Goal: Task Accomplishment & Management: Complete application form

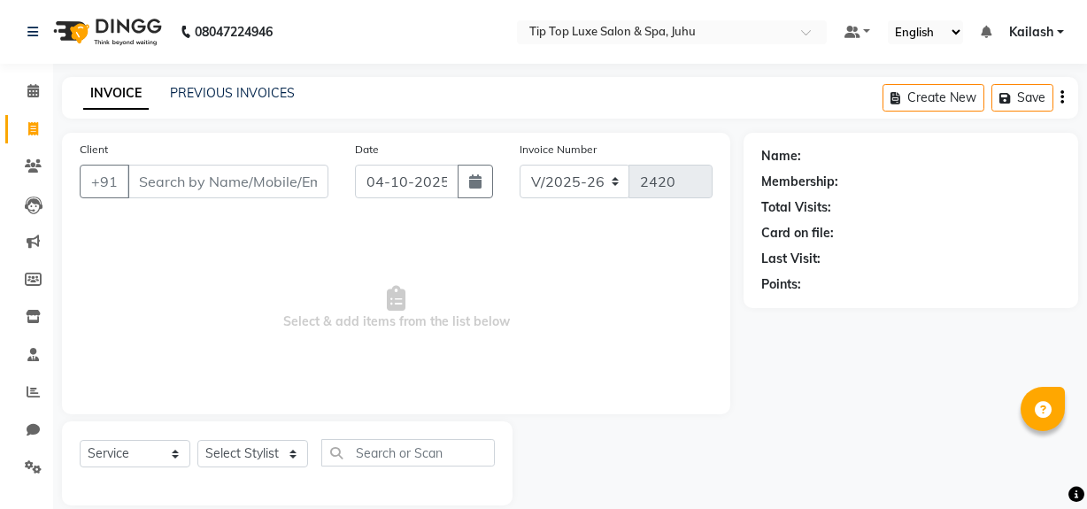
select select "8298"
select select "service"
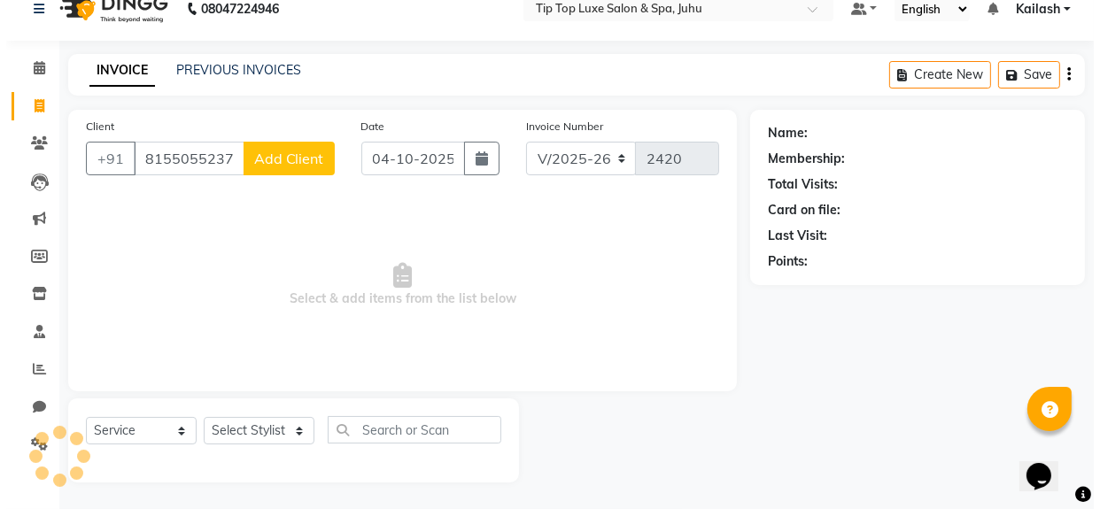
scroll to position [23, 0]
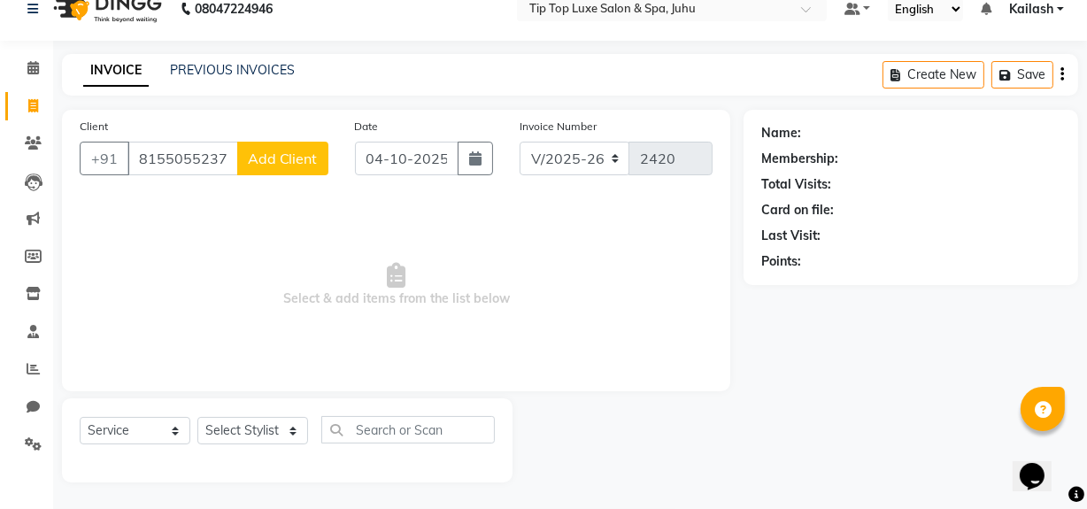
type input "8155055237"
click at [297, 168] on button "Add Client" at bounding box center [282, 159] width 91 height 34
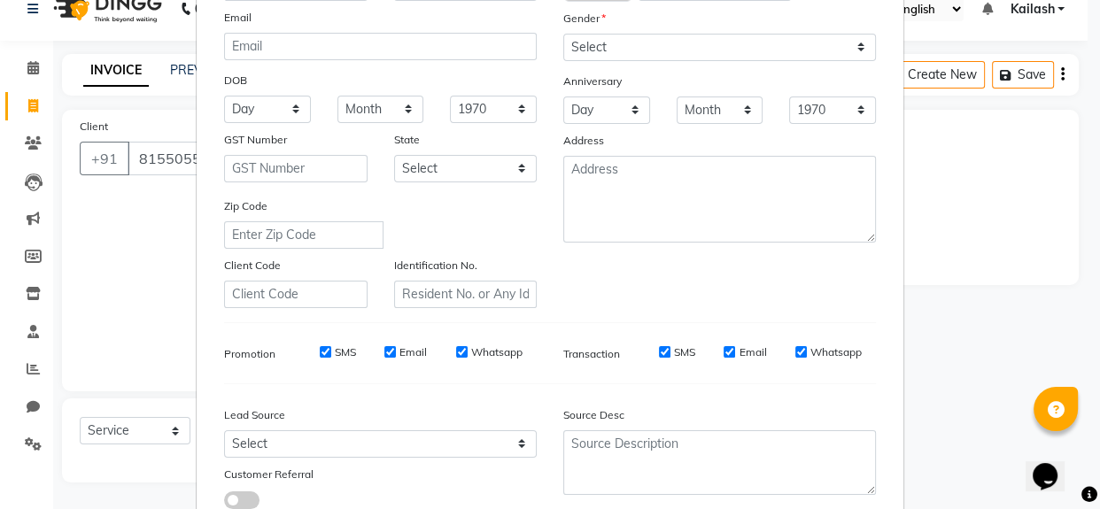
scroll to position [0, 0]
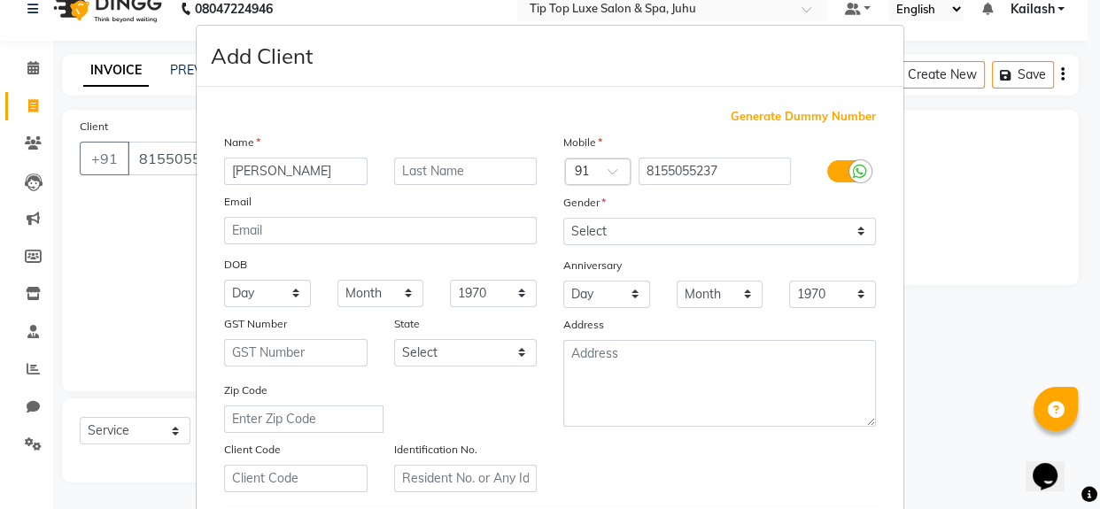
type input "[PERSON_NAME]"
click at [855, 230] on select "Select Male Female Other Prefer Not To Say" at bounding box center [719, 231] width 313 height 27
select select "female"
click at [563, 218] on select "Select Male Female Other Prefer Not To Say" at bounding box center [719, 231] width 313 height 27
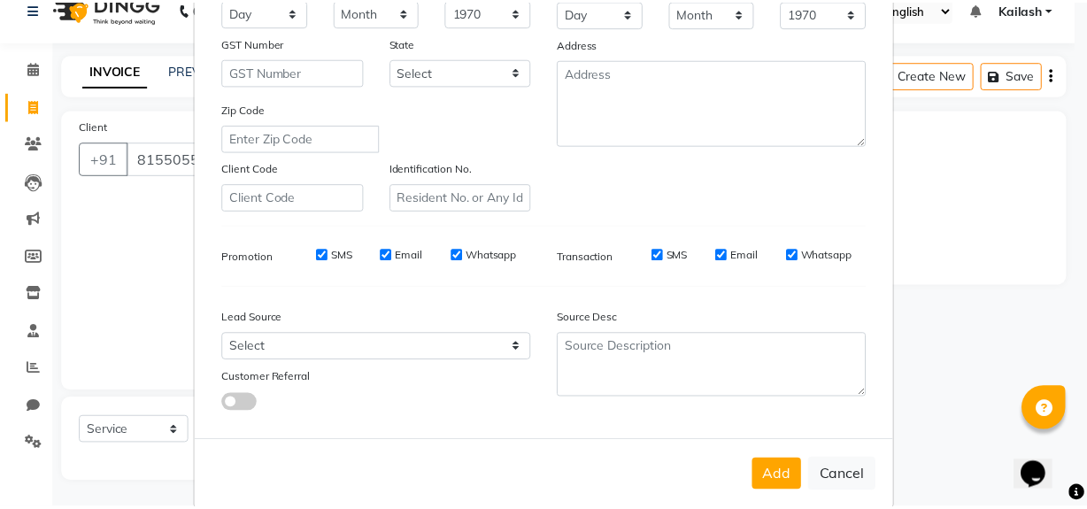
scroll to position [313, 0]
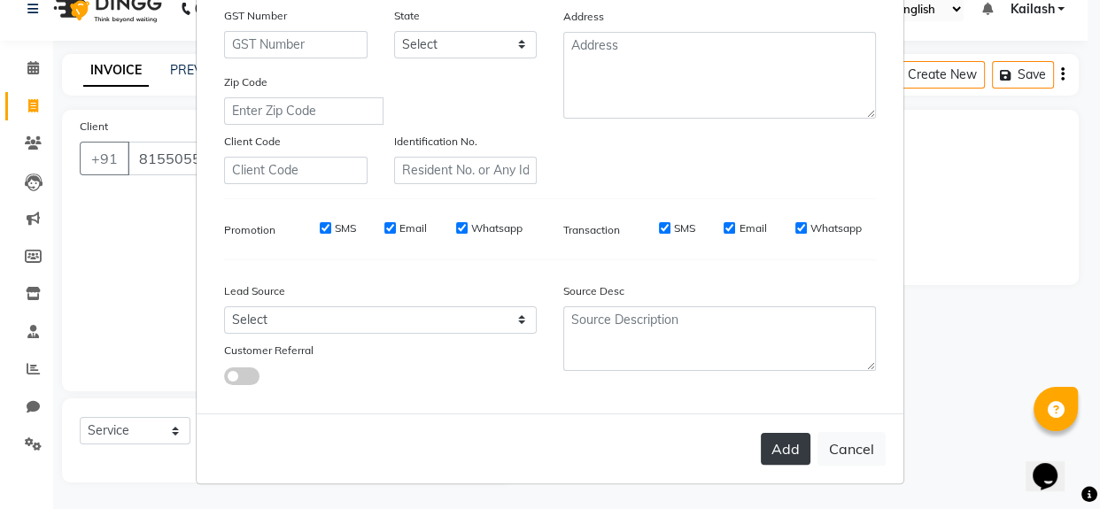
click at [781, 439] on button "Add" at bounding box center [786, 449] width 50 height 32
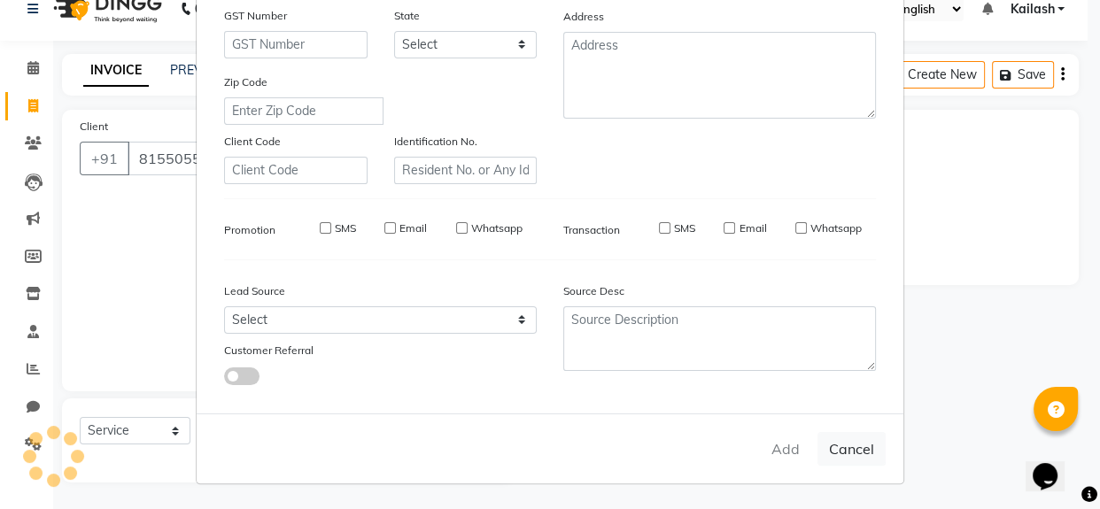
select select
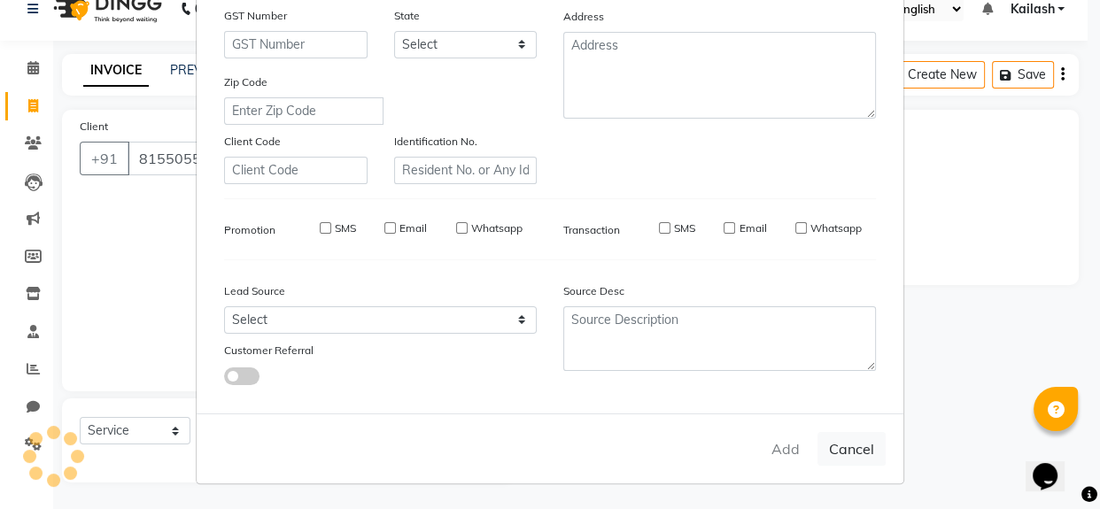
select select
checkbox input "false"
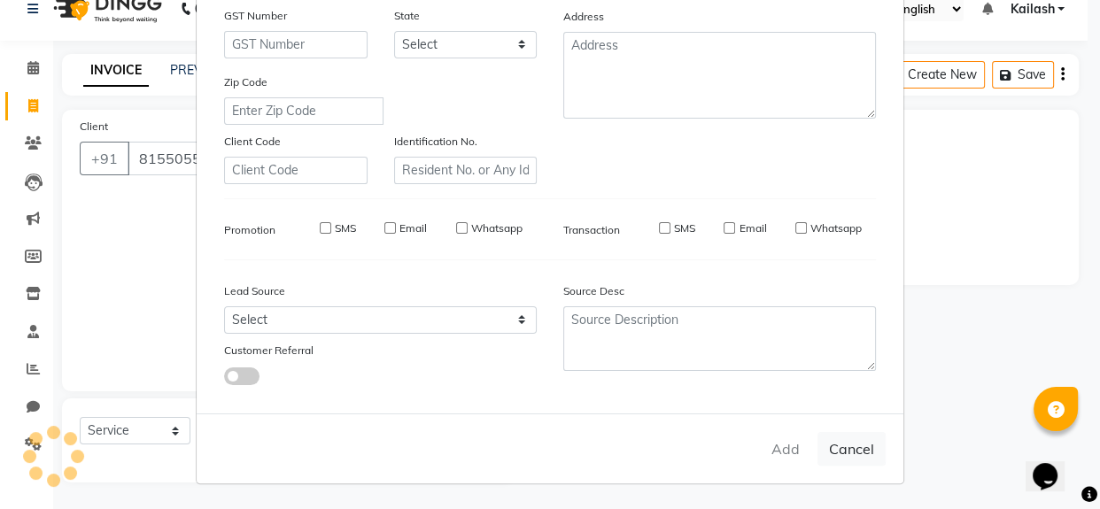
checkbox input "false"
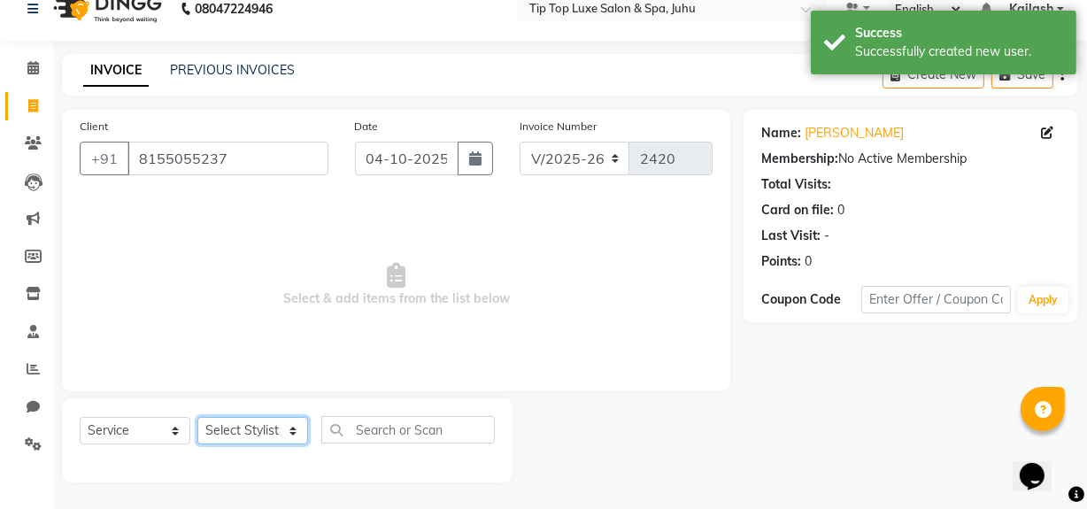
click at [267, 435] on select "Select Stylist [PERSON_NAME] admin [PERSON_NAME] creado ANAO [PERSON_NAME] Jyot…" at bounding box center [252, 430] width 111 height 27
select select "82326"
click at [197, 417] on select "Select Stylist [PERSON_NAME] admin [PERSON_NAME] creado ANAO [PERSON_NAME] Jyot…" at bounding box center [252, 430] width 111 height 27
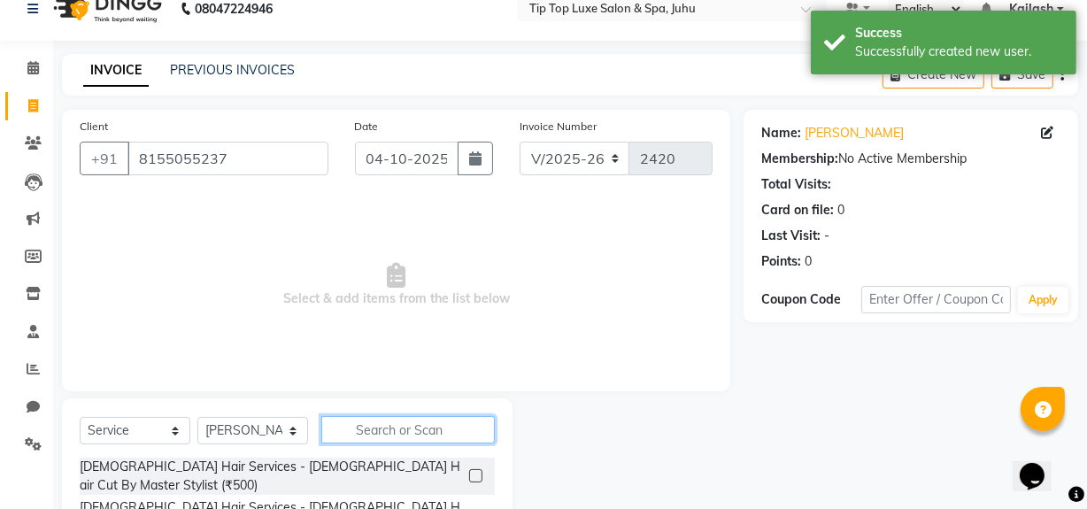
click at [370, 428] on input "text" at bounding box center [408, 429] width 174 height 27
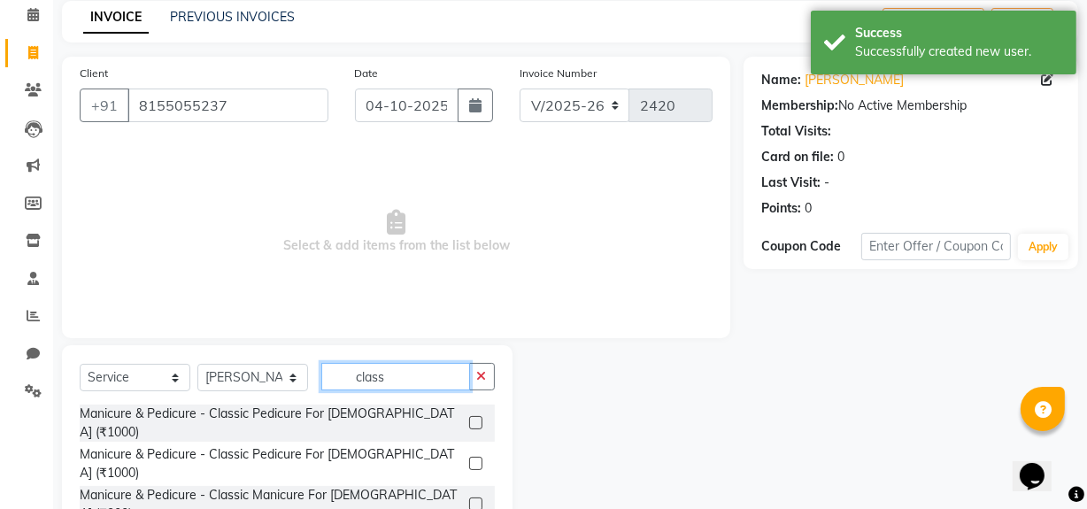
scroll to position [80, 0]
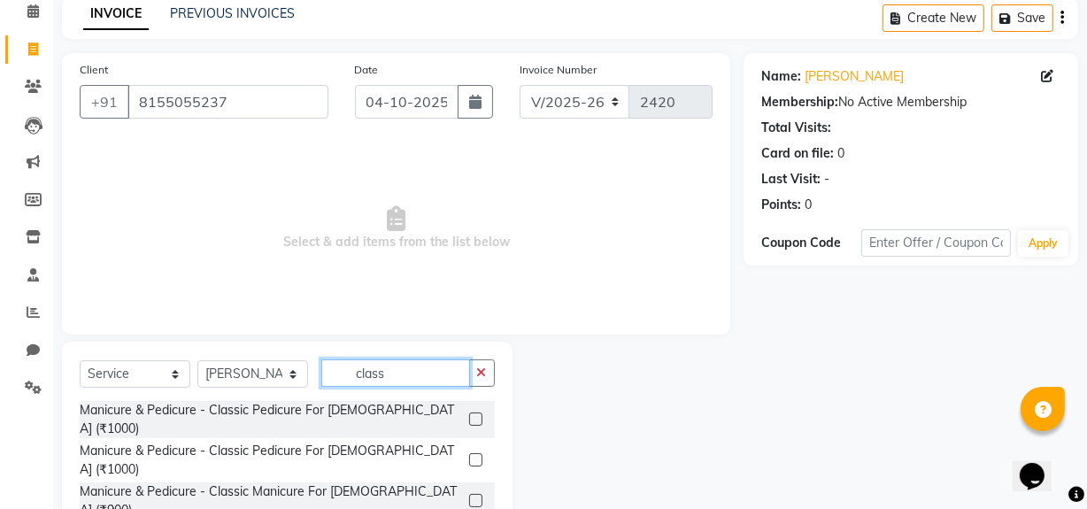
type input "class"
click at [469, 453] on label at bounding box center [475, 459] width 13 height 13
click at [469, 455] on input "checkbox" at bounding box center [475, 461] width 12 height 12
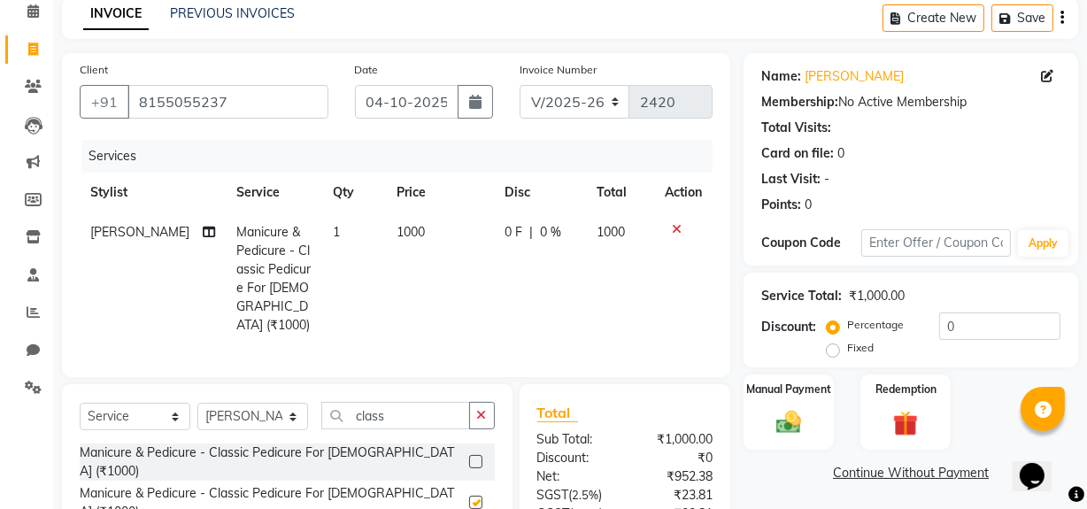
checkbox input "false"
click at [469, 455] on label at bounding box center [475, 461] width 13 height 13
click at [469, 457] on input "checkbox" at bounding box center [475, 463] width 12 height 12
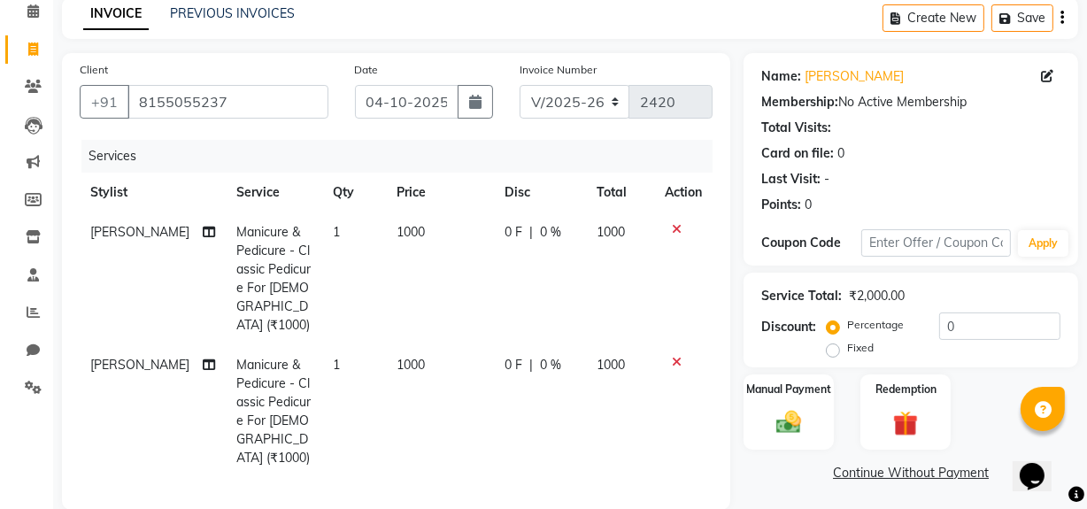
checkbox input "false"
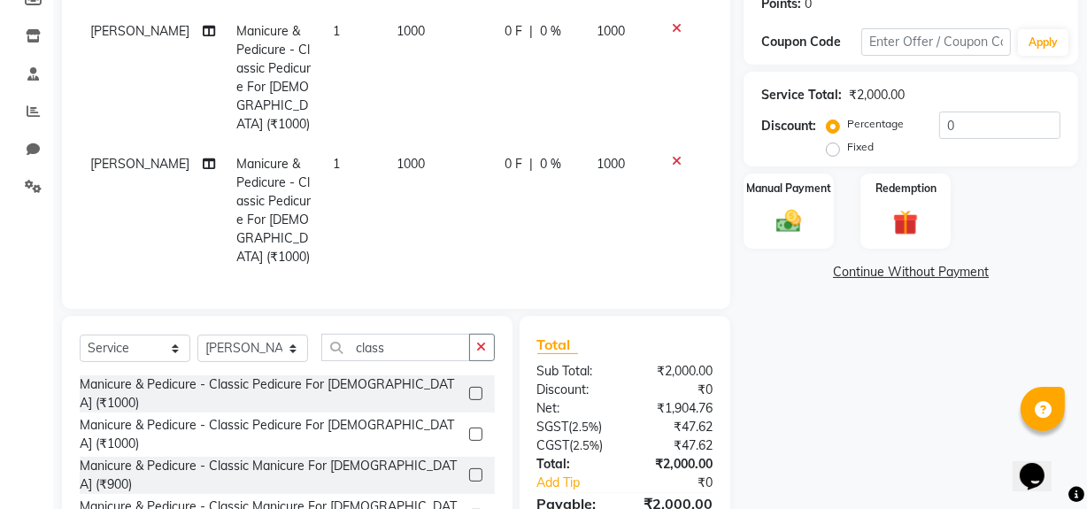
scroll to position [283, 0]
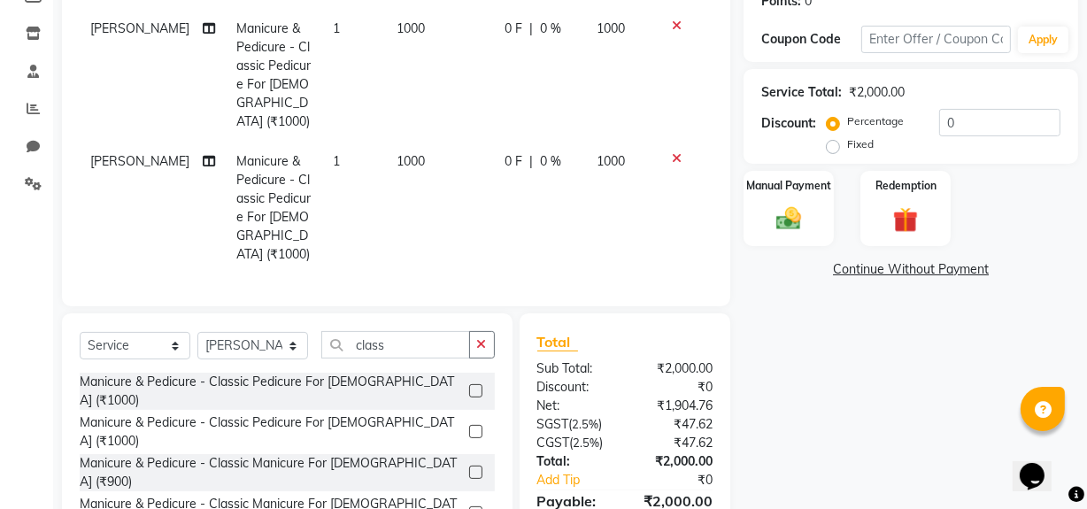
click at [469, 425] on label at bounding box center [475, 431] width 13 height 13
click at [469, 427] on input "checkbox" at bounding box center [475, 433] width 12 height 12
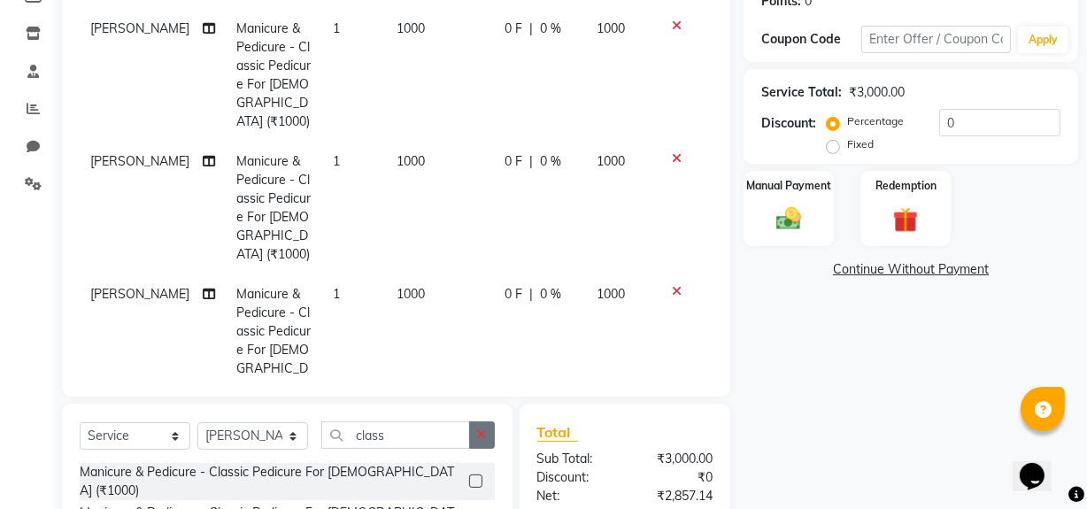
checkbox input "false"
click at [481, 442] on button "button" at bounding box center [482, 434] width 26 height 27
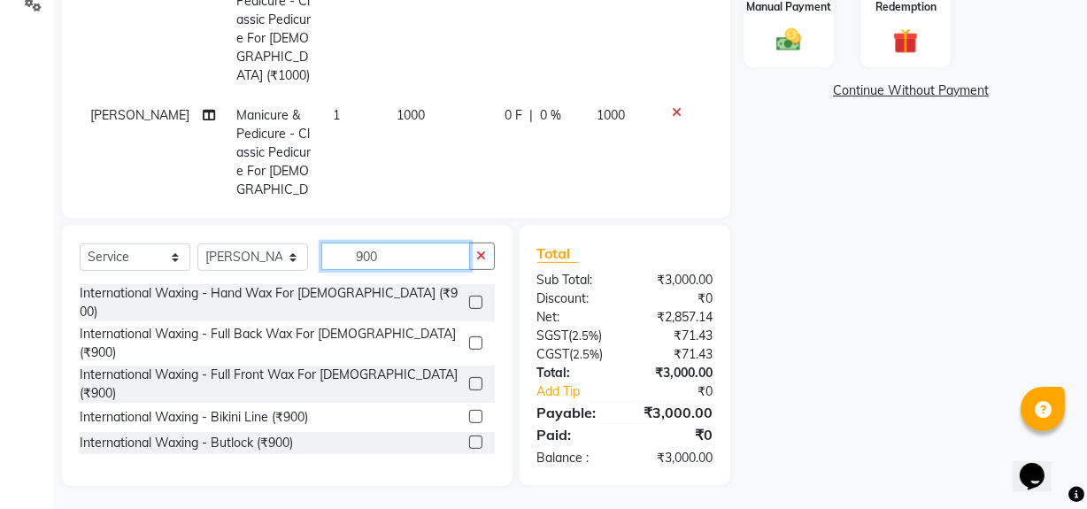
scroll to position [464, 0]
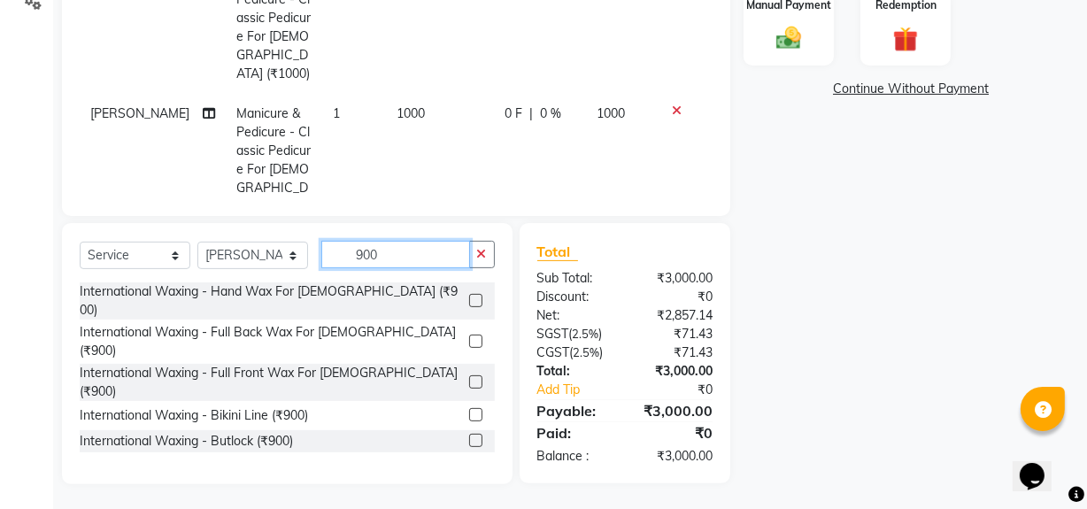
type input "900"
click at [469, 508] on label at bounding box center [475, 514] width 13 height 13
click at [469, 508] on input "checkbox" at bounding box center [475, 516] width 12 height 12
checkbox input "false"
click at [478, 253] on icon "button" at bounding box center [482, 254] width 10 height 12
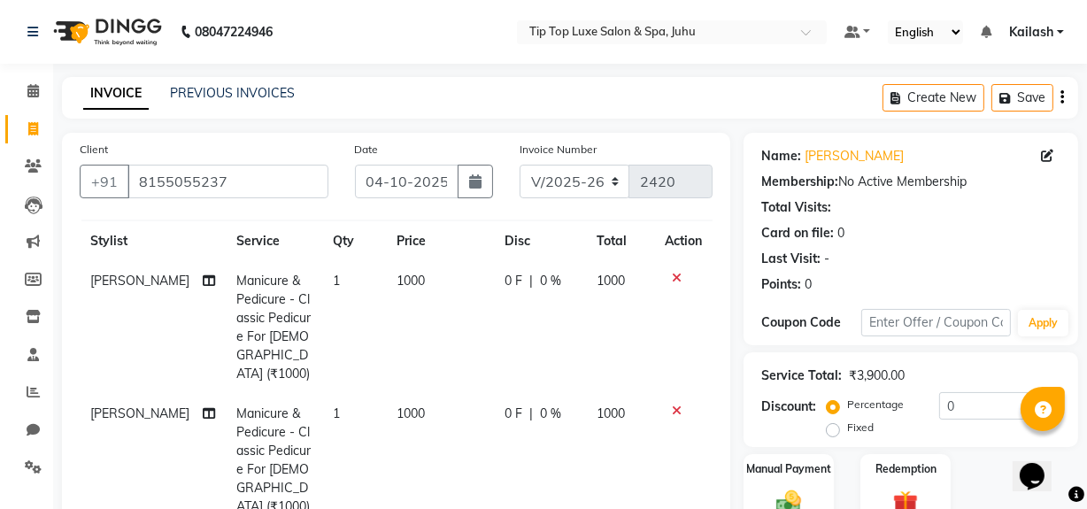
scroll to position [30, 0]
click at [127, 279] on td "[PERSON_NAME]" at bounding box center [153, 328] width 146 height 133
select select "82326"
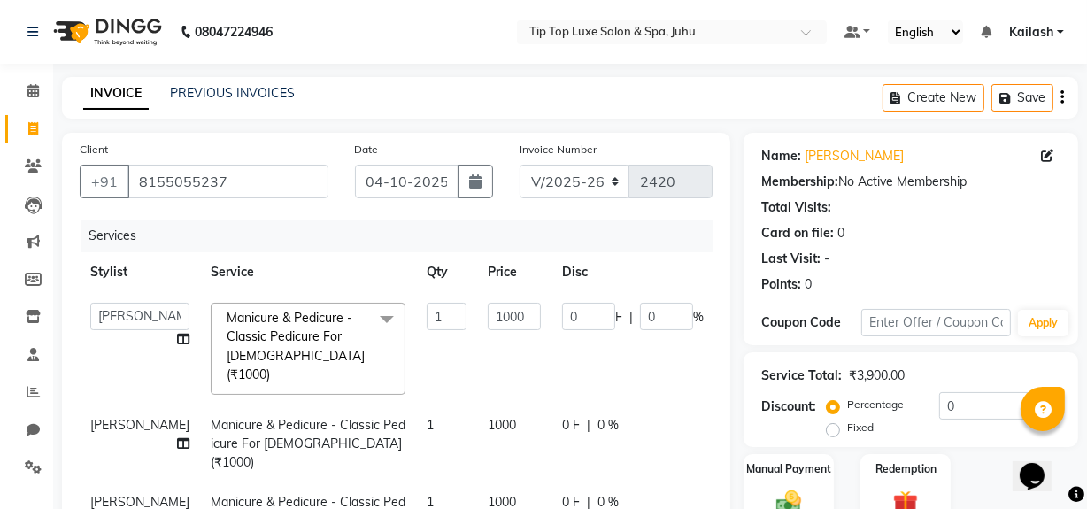
scroll to position [0, 0]
click at [177, 333] on icon at bounding box center [183, 339] width 12 height 12
select select "82326"
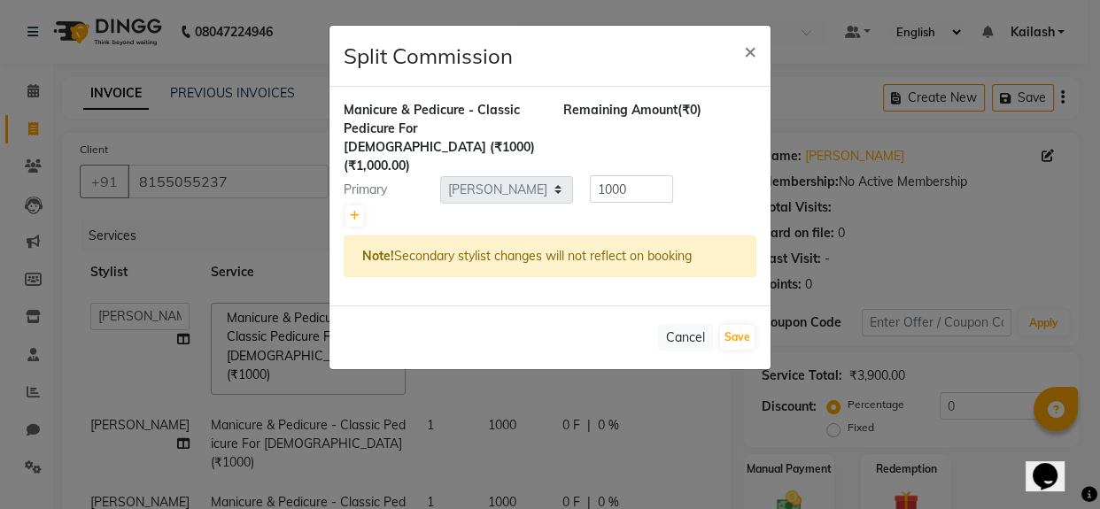
click at [104, 317] on ngb-modal-window "Split Commission × Manicure & Pedicure - Classic Pedicure For Female (₹1000) (₹…" at bounding box center [550, 254] width 1100 height 509
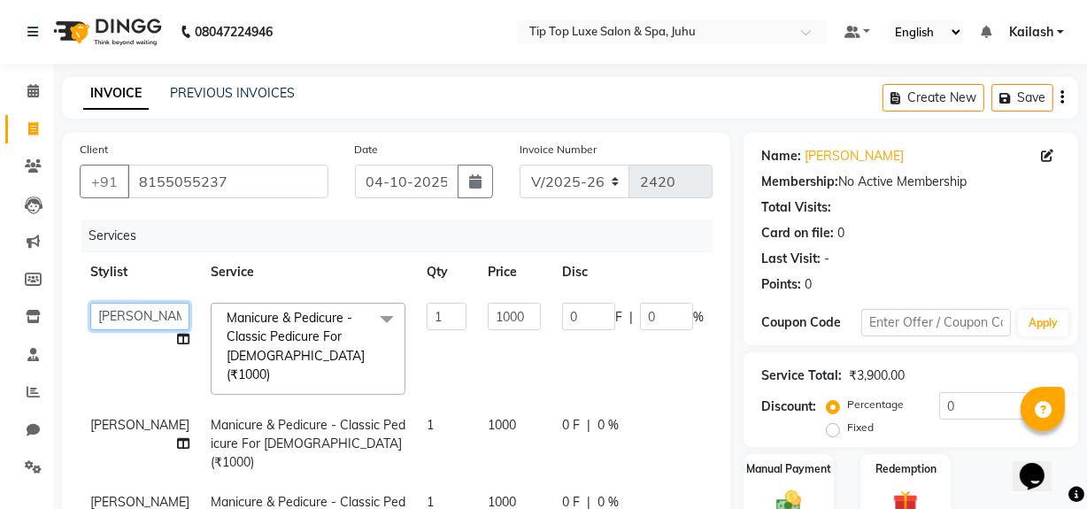
click at [104, 317] on select "AAYUSHREE admin Alisha creado ANAO Angela Jyoti Kailash Komal kulsum shaikh mam…" at bounding box center [139, 316] width 99 height 27
select select "91472"
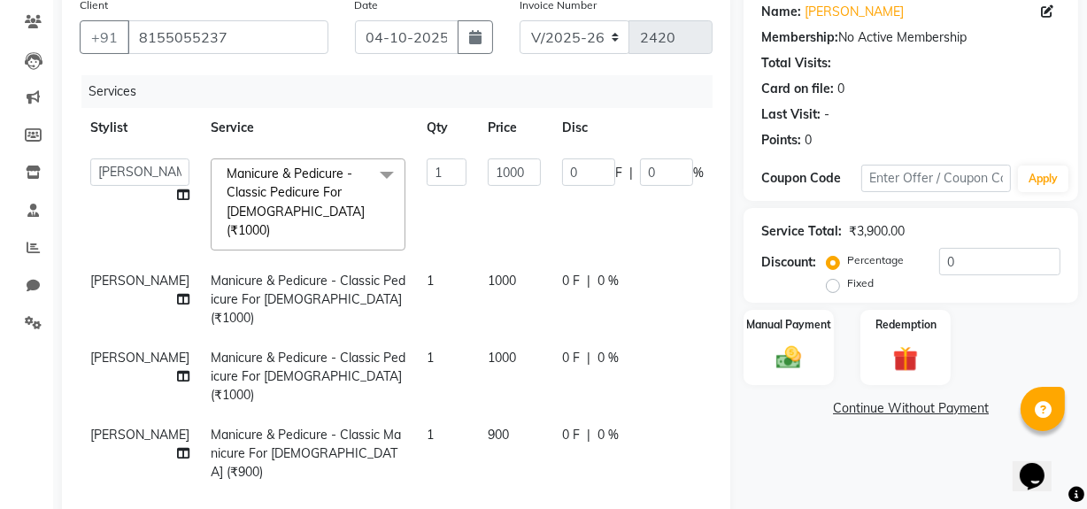
scroll to position [163, 0]
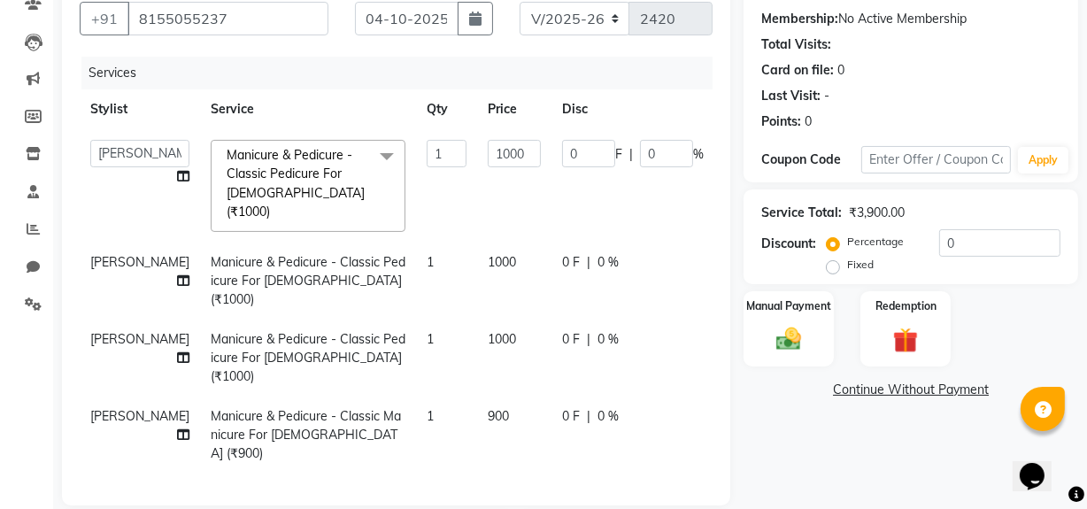
click at [108, 254] on span "[PERSON_NAME]" at bounding box center [139, 262] width 99 height 16
select select "82326"
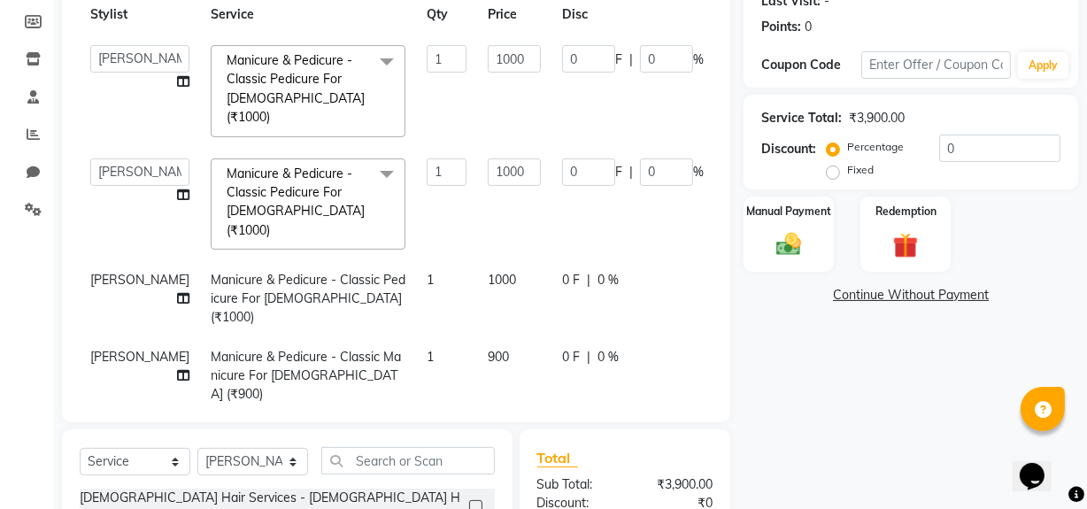
scroll to position [261, 0]
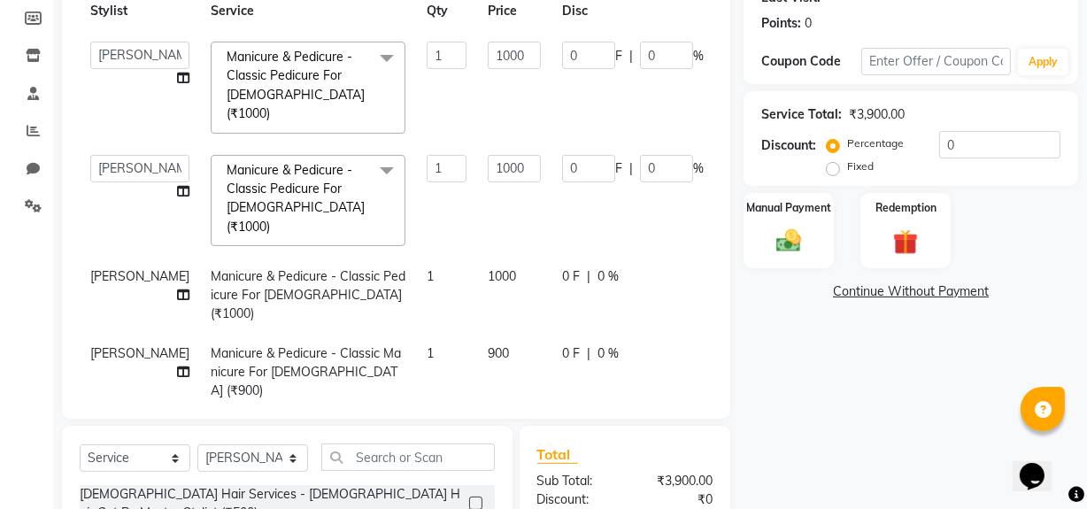
click at [105, 268] on span "[PERSON_NAME]" at bounding box center [139, 276] width 99 height 16
select select "82326"
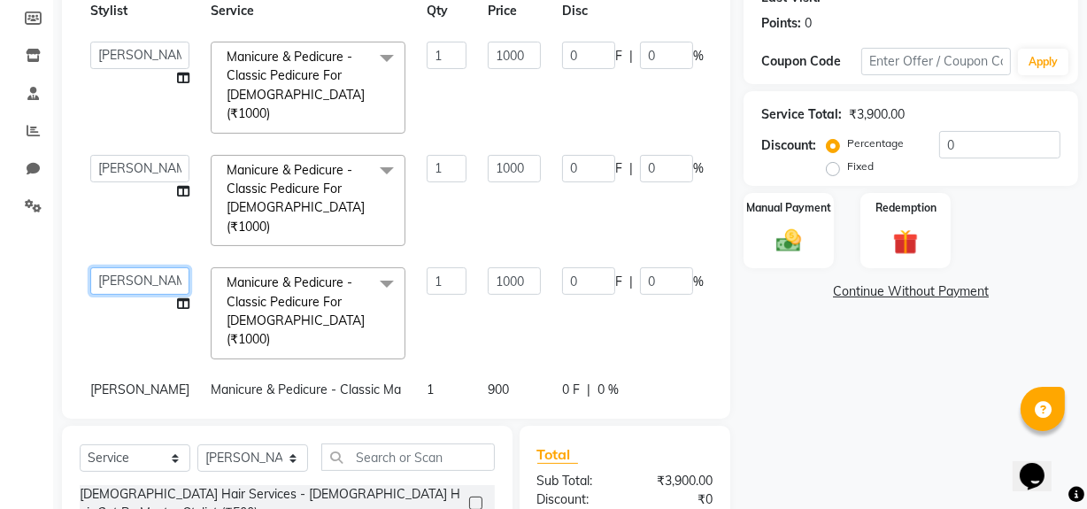
click at [119, 267] on select "AAYUSHREE admin Alisha creado ANAO Angela Jyoti Kailash Komal kulsum shaikh mam…" at bounding box center [139, 280] width 99 height 27
select select "82327"
click at [104, 382] on span "[PERSON_NAME]" at bounding box center [139, 390] width 99 height 16
select select "82326"
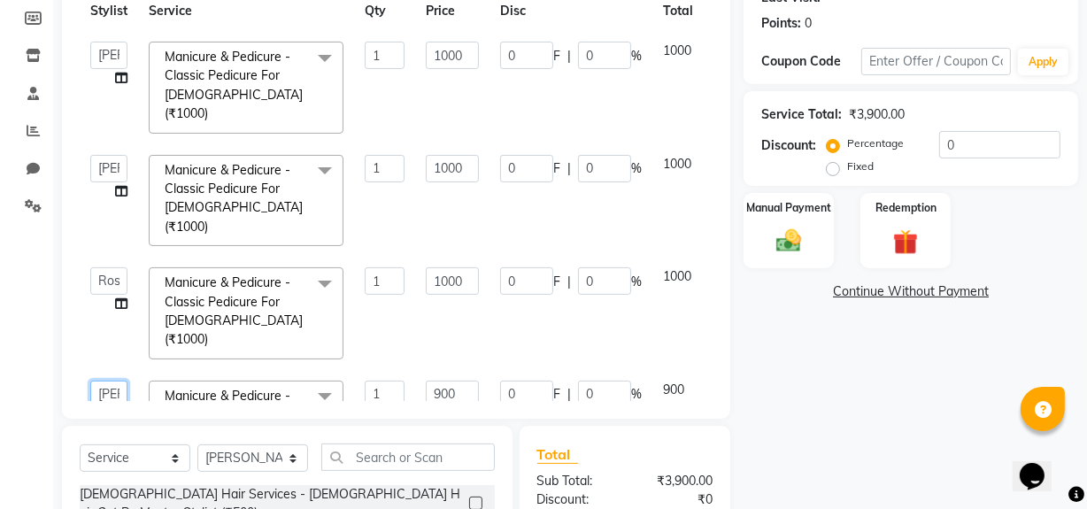
click at [115, 381] on select "AAYUSHREE admin Alisha creado ANAO Angela Jyoti Kailash Komal kulsum shaikh mam…" at bounding box center [108, 394] width 37 height 27
click at [205, 370] on td "Manicure & Pedicure - Classic Manicure For Female (₹900) x Male Hair Services -…" at bounding box center [246, 426] width 216 height 113
select select "82326"
click at [103, 381] on select "AAYUSHREE admin Alisha creado ANAO Angela Jyoti Kailash Komal kulsum shaikh mam…" at bounding box center [108, 394] width 37 height 27
select select "88024"
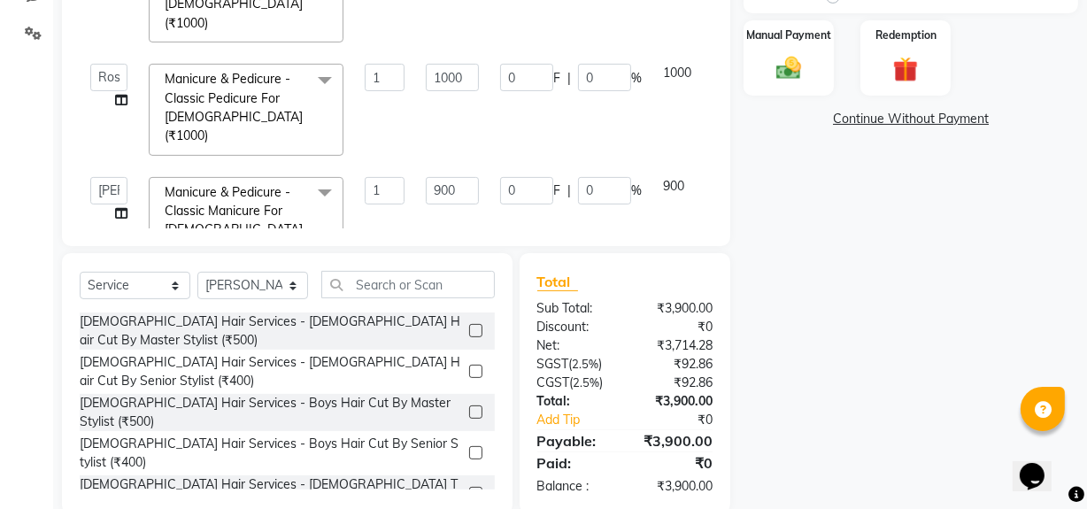
scroll to position [466, 0]
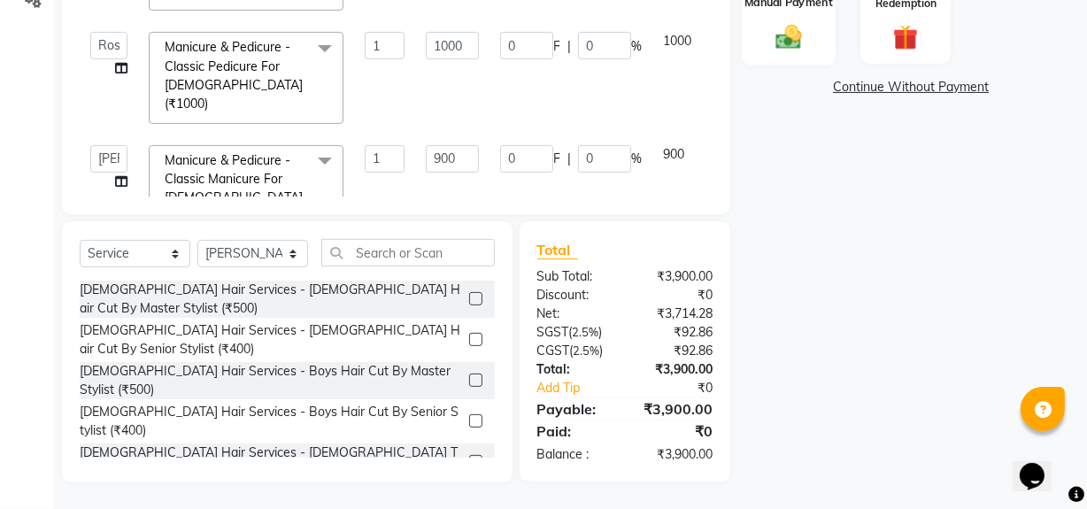
click at [815, 31] on div "Manual Payment" at bounding box center [789, 26] width 94 height 79
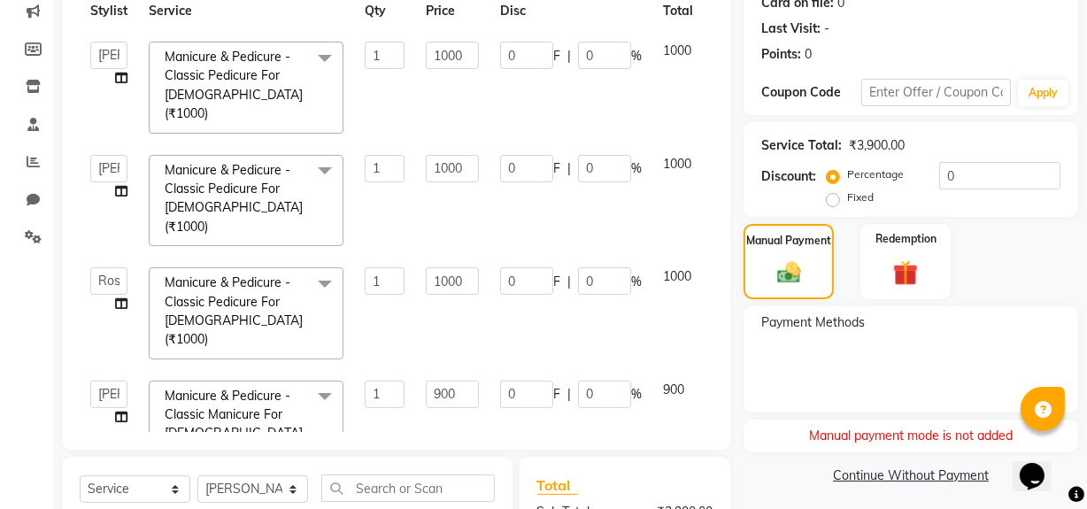
scroll to position [228, 0]
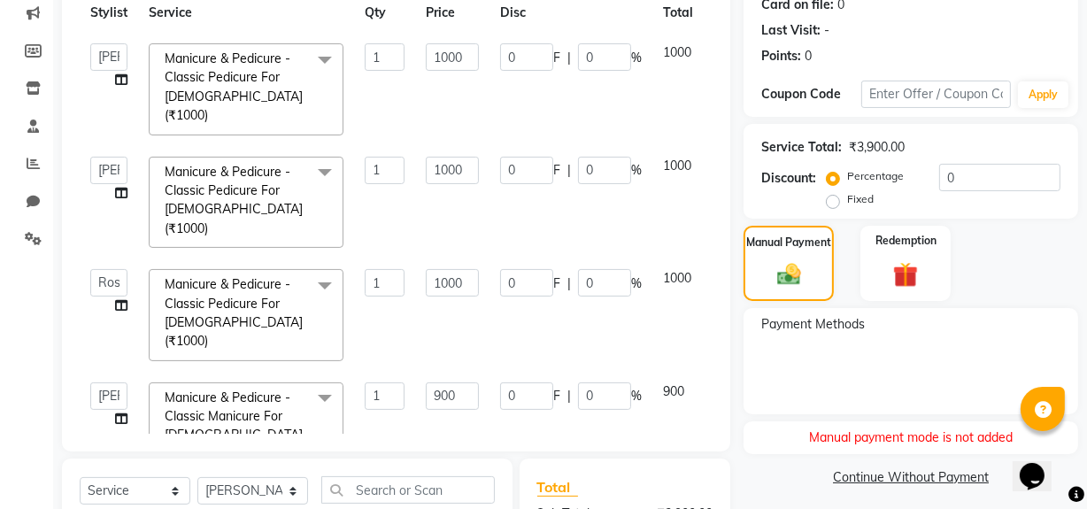
click at [970, 274] on div "Manual Payment Redemption" at bounding box center [910, 263] width 361 height 75
click at [928, 274] on div "Redemption" at bounding box center [906, 263] width 94 height 79
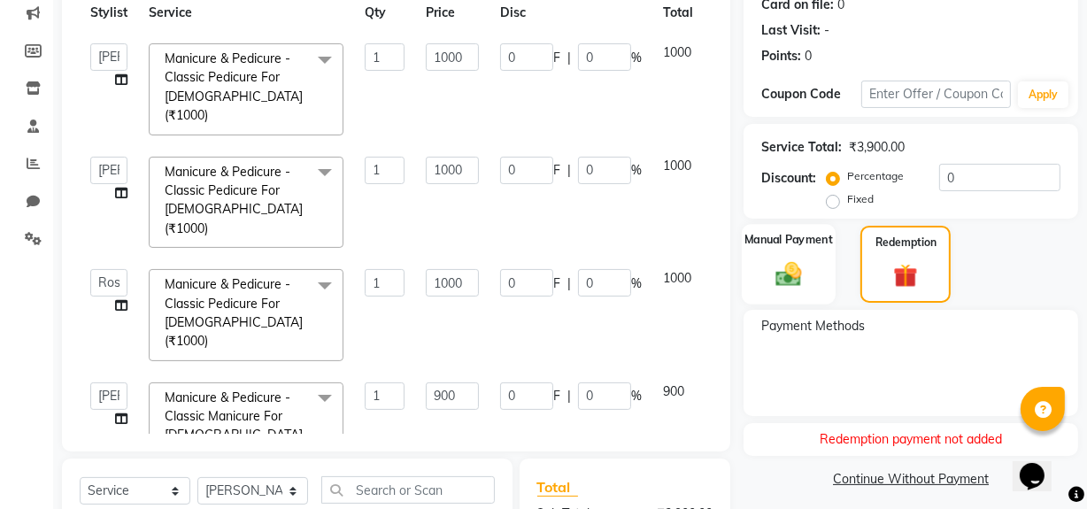
click at [779, 275] on img at bounding box center [789, 274] width 42 height 30
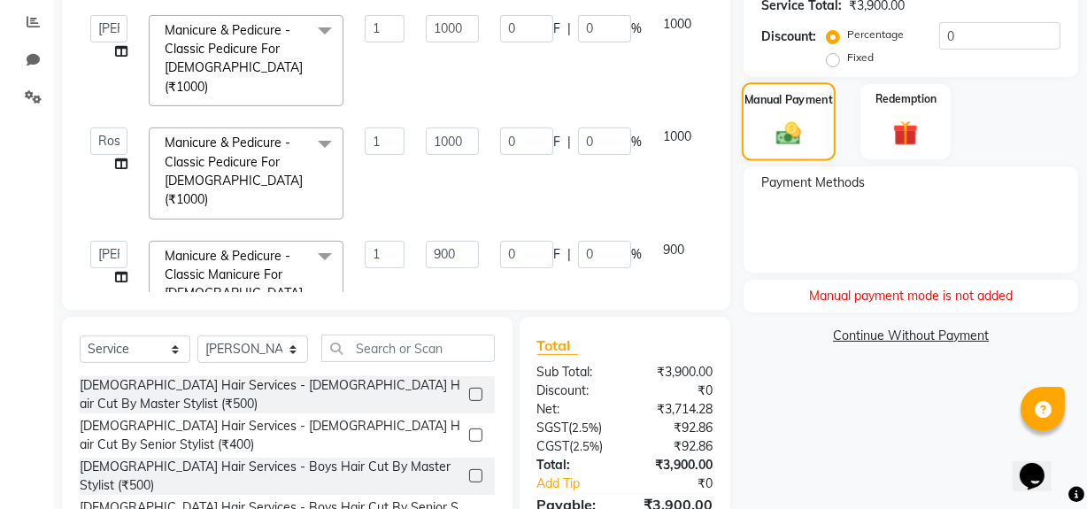
scroll to position [373, 0]
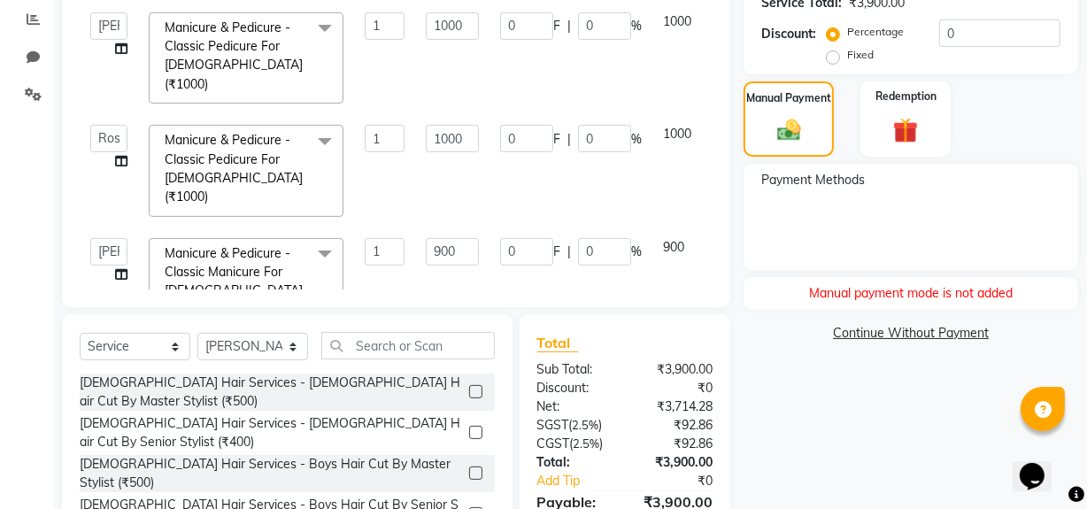
click at [817, 289] on div "Manual payment mode is not added" at bounding box center [911, 293] width 335 height 33
click at [847, 196] on div "Payment Methods" at bounding box center [911, 217] width 335 height 106
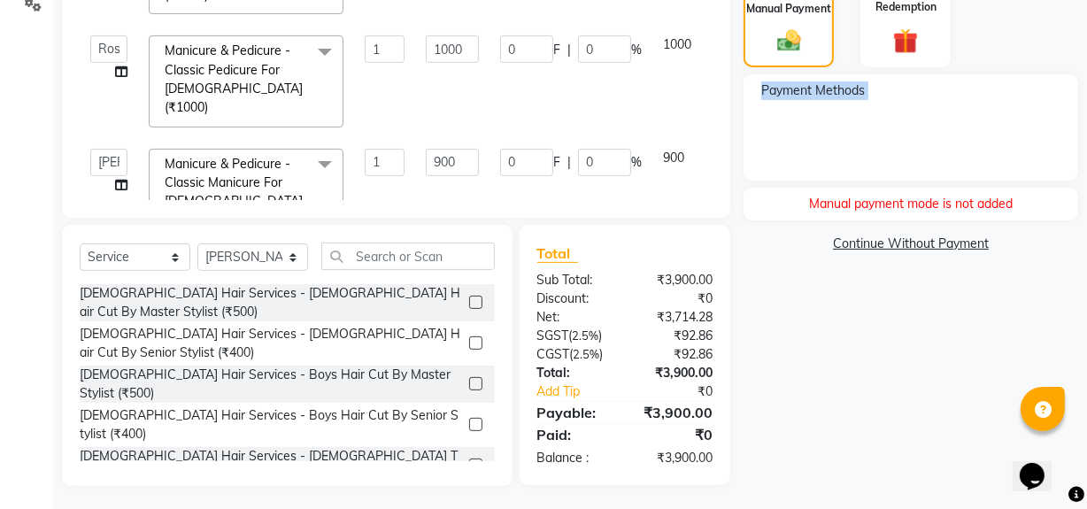
scroll to position [466, 0]
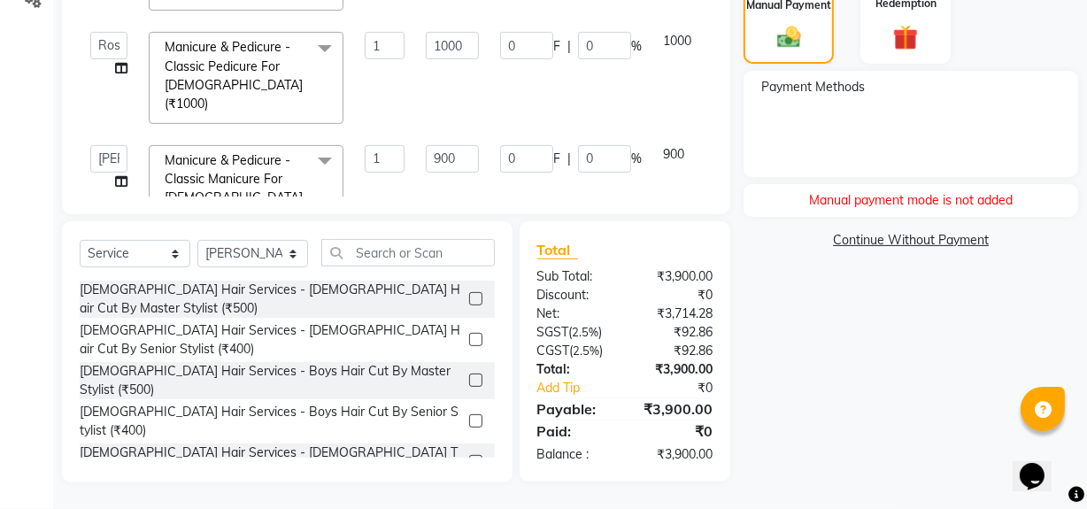
click at [832, 392] on div "Name: Devanshi Membership: No Active Membership Total Visits: Card on file: 0 L…" at bounding box center [918, 74] width 348 height 815
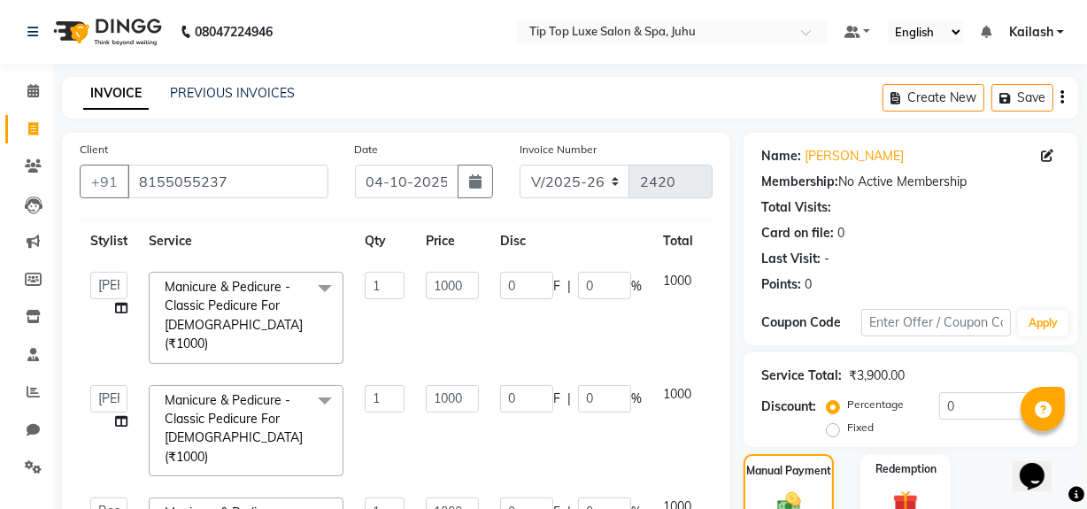
scroll to position [0, 0]
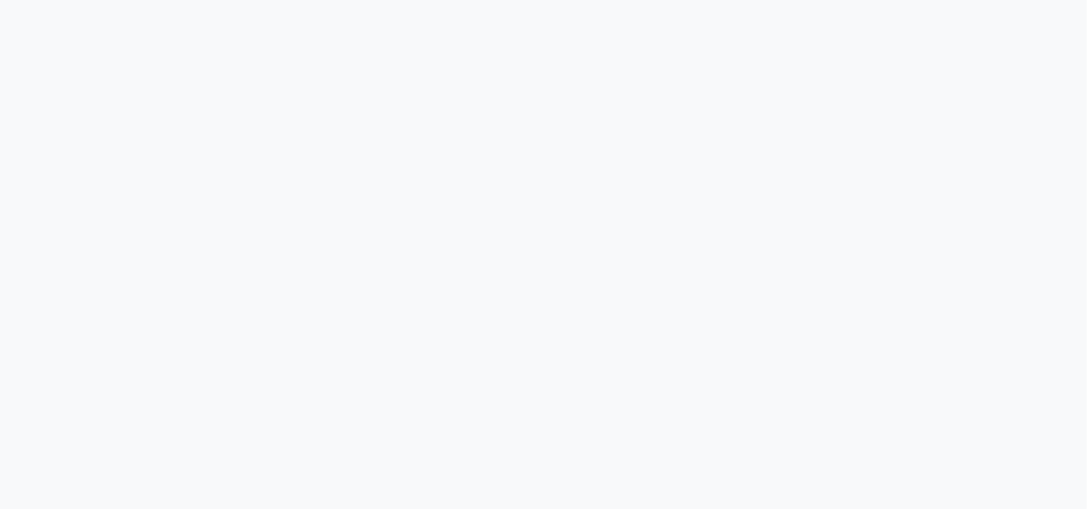
select select "service"
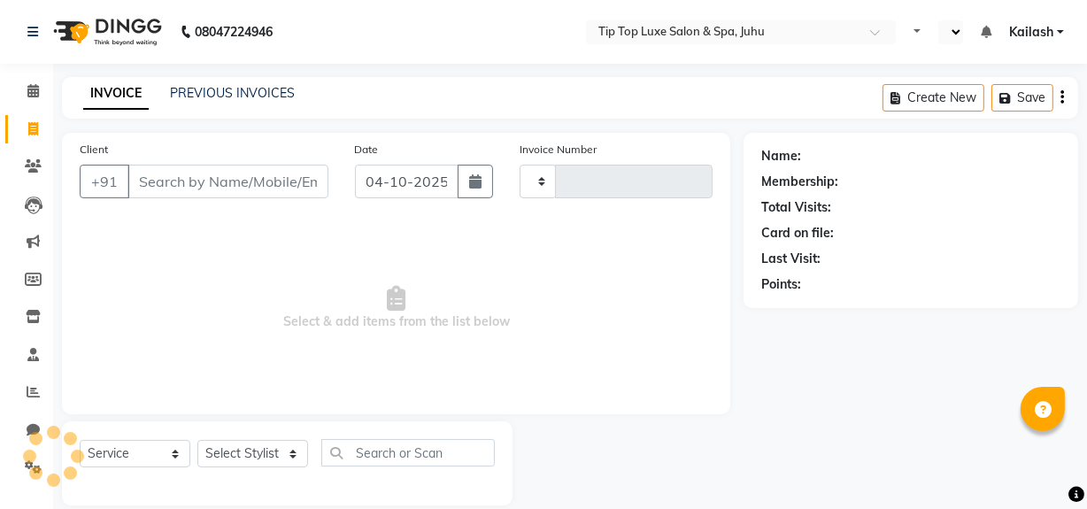
type input "2426"
select select "en"
select select "8298"
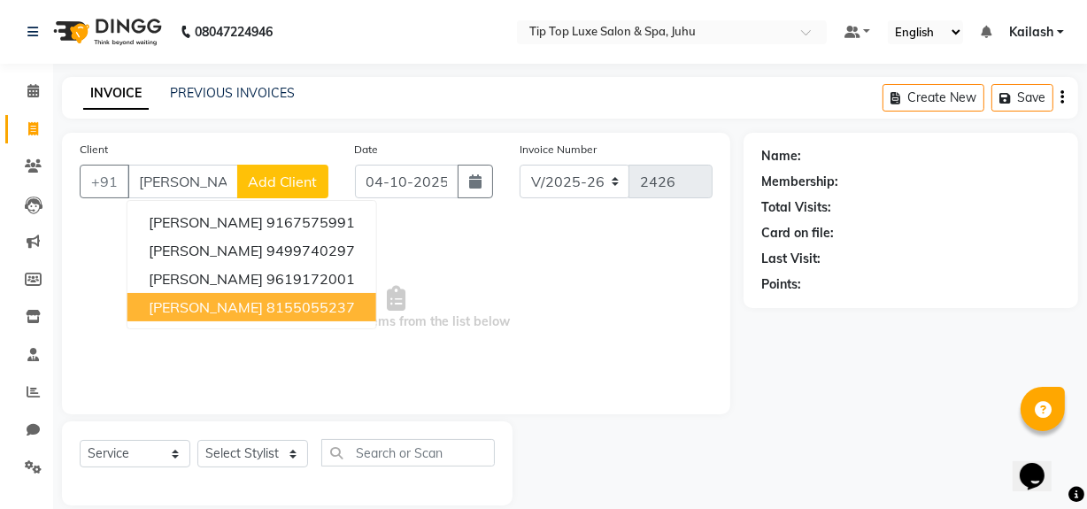
click at [267, 313] on ngb-highlight "8155055237" at bounding box center [311, 307] width 89 height 18
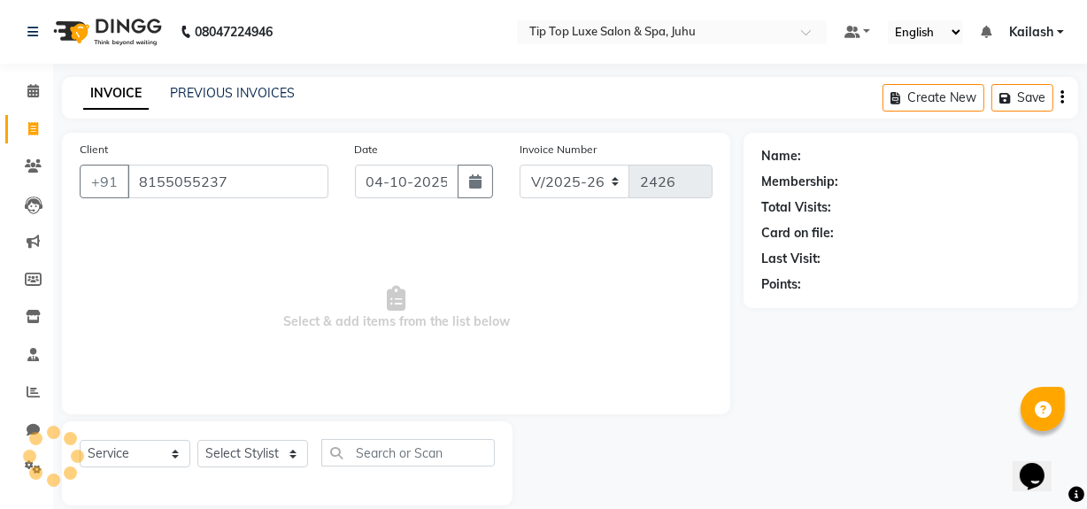
type input "8155055237"
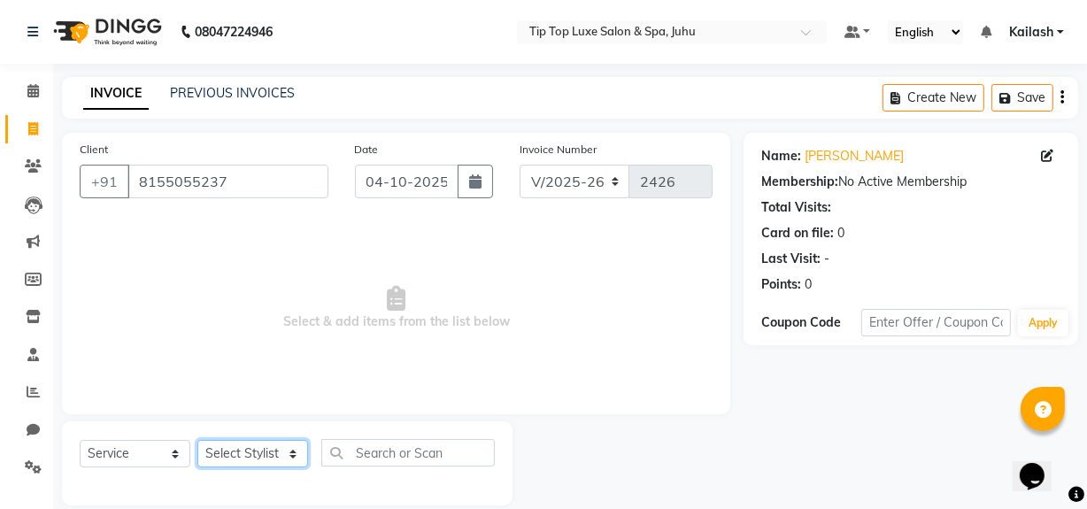
click at [292, 460] on select "Select Stylist [PERSON_NAME] admin [PERSON_NAME] creado ANAO [PERSON_NAME] Jyot…" at bounding box center [252, 453] width 111 height 27
select select "82326"
click at [197, 440] on select "Select Stylist [PERSON_NAME] admin [PERSON_NAME] creado ANAO [PERSON_NAME] Jyot…" at bounding box center [252, 453] width 111 height 27
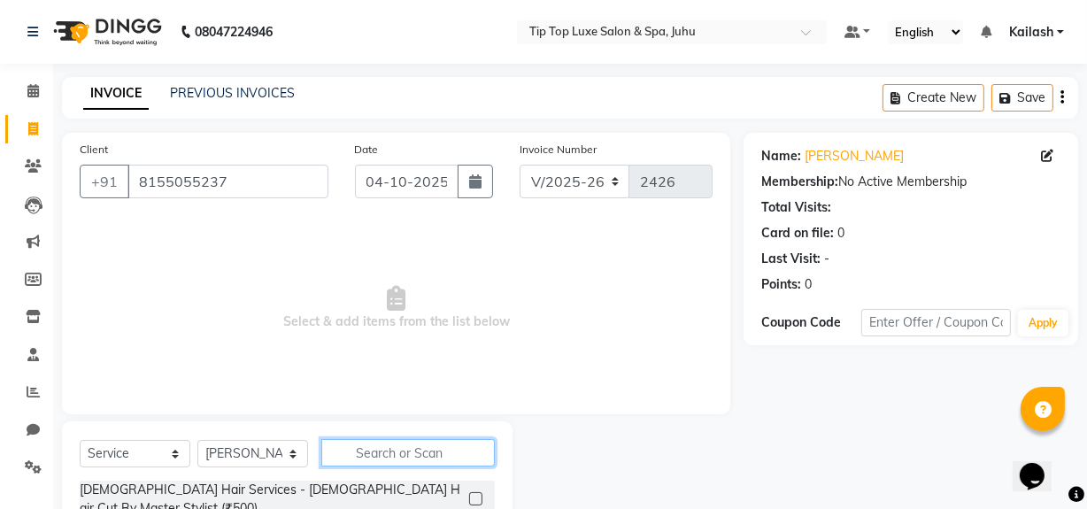
click at [391, 460] on input "text" at bounding box center [408, 452] width 174 height 27
type input "class"
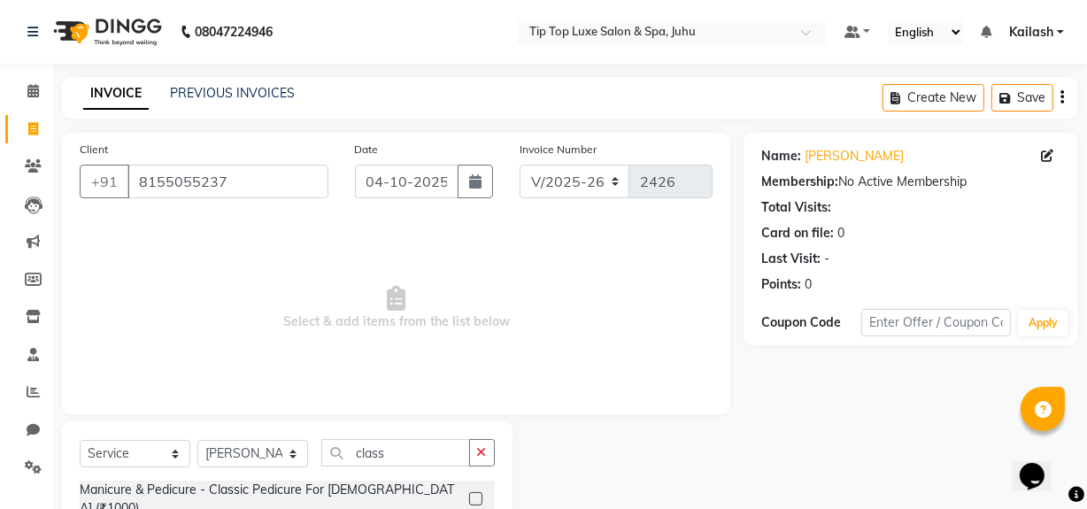
click at [469, 492] on label at bounding box center [475, 498] width 13 height 13
click at [469, 494] on input "checkbox" at bounding box center [475, 500] width 12 height 12
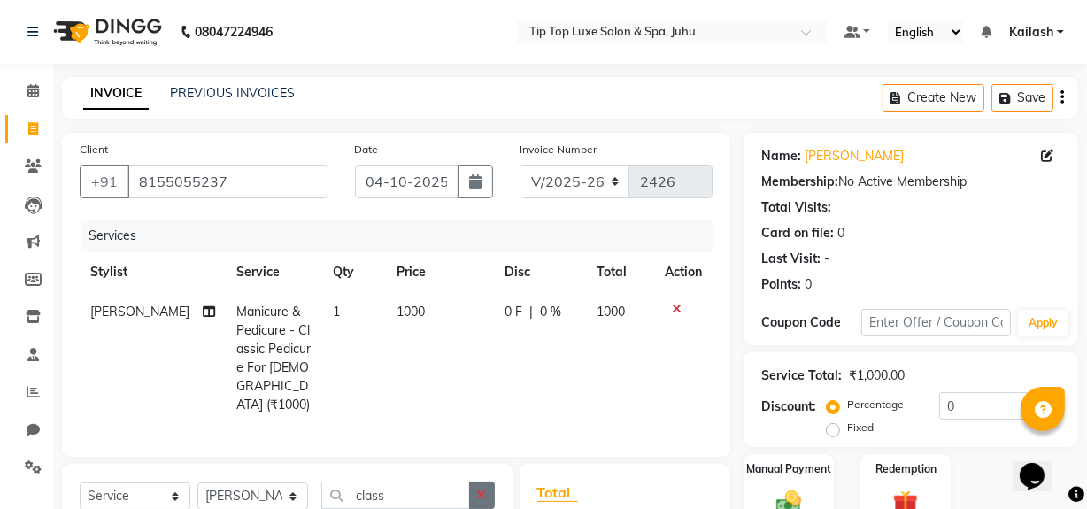
checkbox input "false"
click at [486, 482] on button "button" at bounding box center [482, 495] width 26 height 27
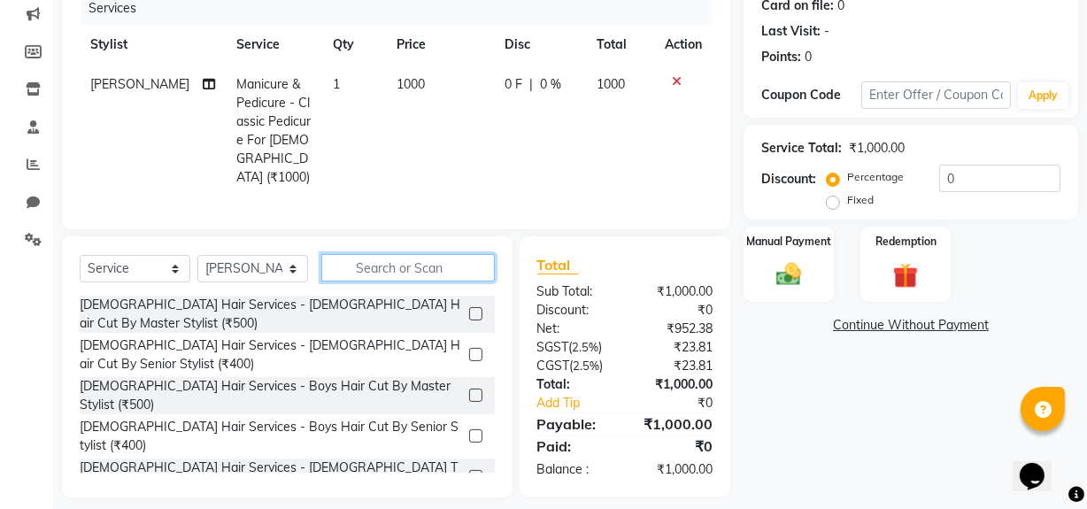
scroll to position [230, 0]
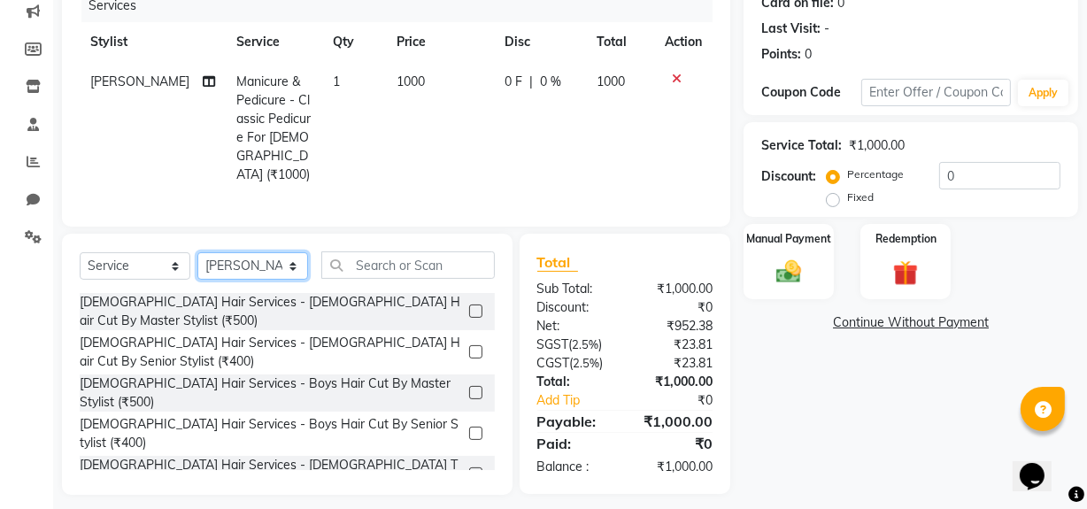
click at [284, 259] on select "Select Stylist [PERSON_NAME] admin [PERSON_NAME] creado ANAO [PERSON_NAME] Jyot…" at bounding box center [252, 265] width 111 height 27
select select "82327"
click at [197, 252] on select "Select Stylist [PERSON_NAME] admin [PERSON_NAME] creado ANAO [PERSON_NAME] Jyot…" at bounding box center [252, 265] width 111 height 27
click at [411, 259] on input "text" at bounding box center [408, 264] width 174 height 27
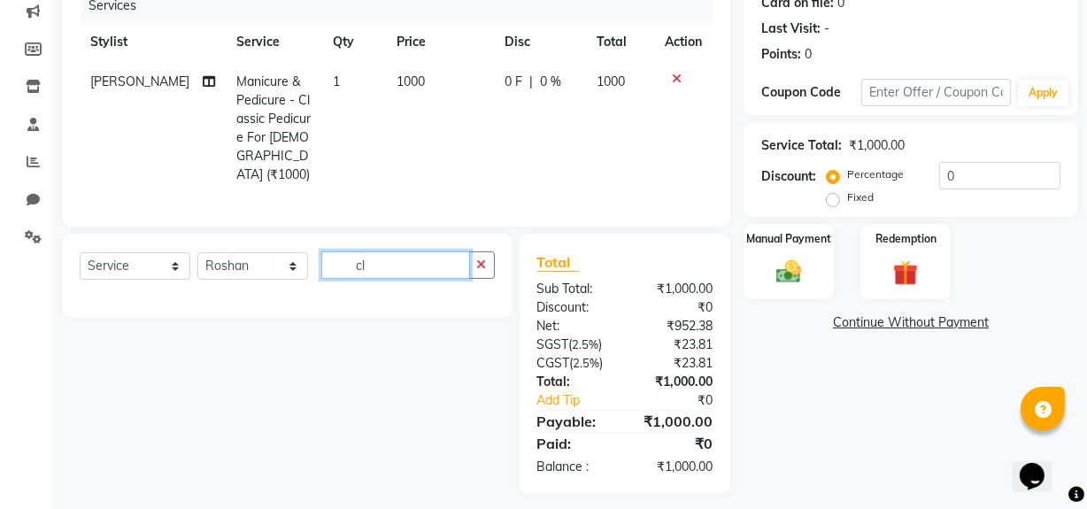
type input "c"
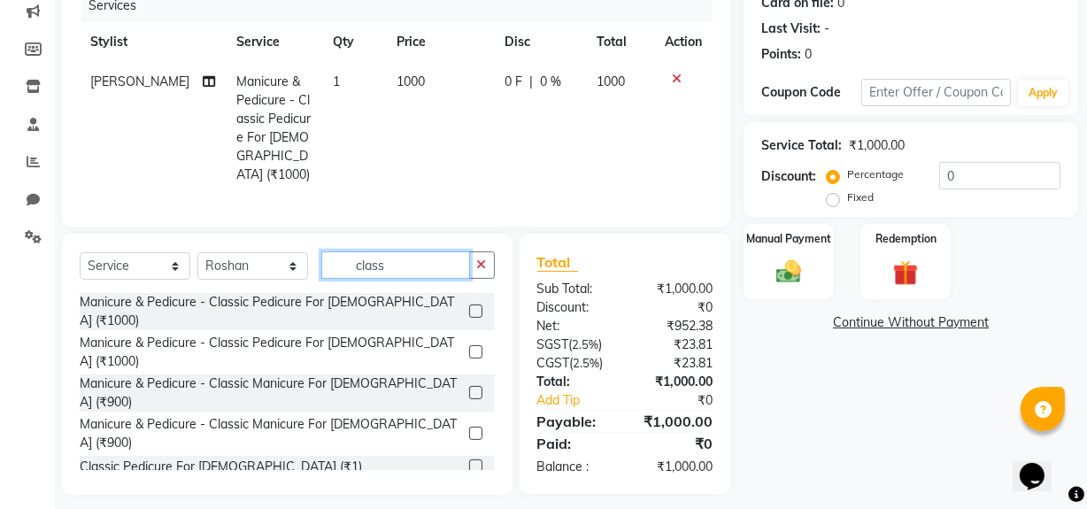
type input "class"
click at [469, 345] on label at bounding box center [475, 351] width 13 height 13
click at [469, 347] on input "checkbox" at bounding box center [475, 353] width 12 height 12
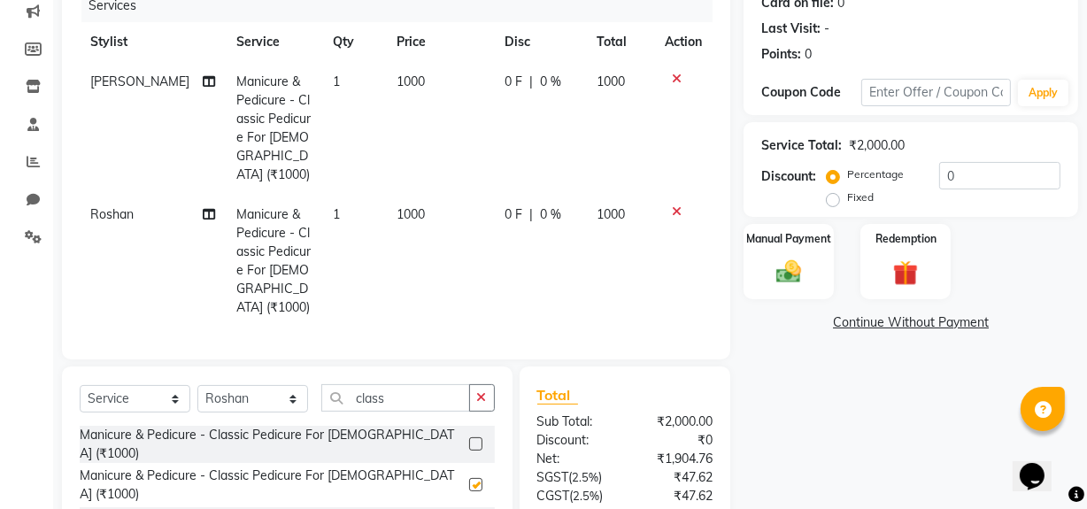
checkbox input "false"
click at [291, 385] on select "Select Stylist [PERSON_NAME] admin [PERSON_NAME] creado ANAO [PERSON_NAME] Jyot…" at bounding box center [252, 398] width 111 height 27
select select "91472"
click at [197, 385] on select "Select Stylist [PERSON_NAME] admin [PERSON_NAME] creado ANAO [PERSON_NAME] Jyot…" at bounding box center [252, 398] width 111 height 27
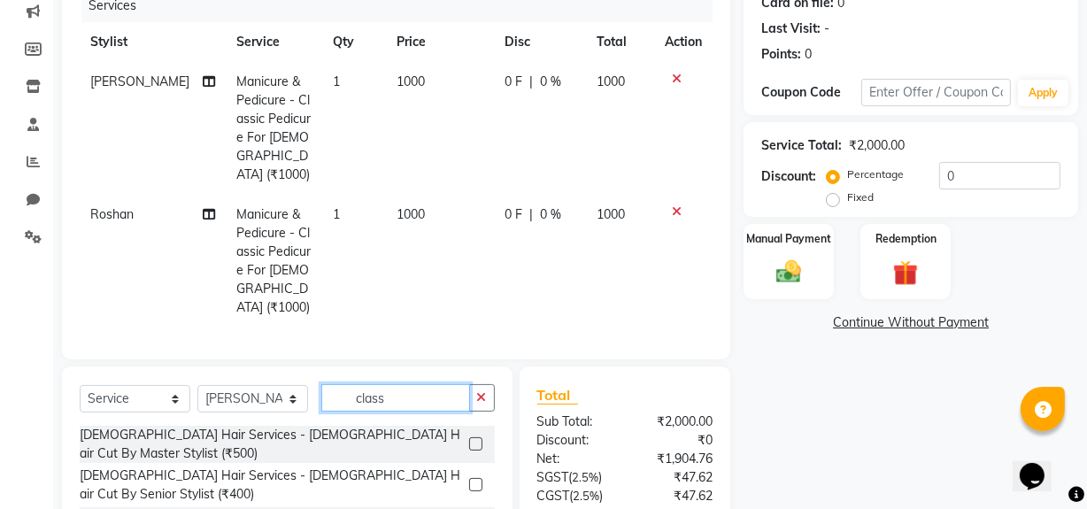
click at [429, 384] on input "class" at bounding box center [395, 397] width 149 height 27
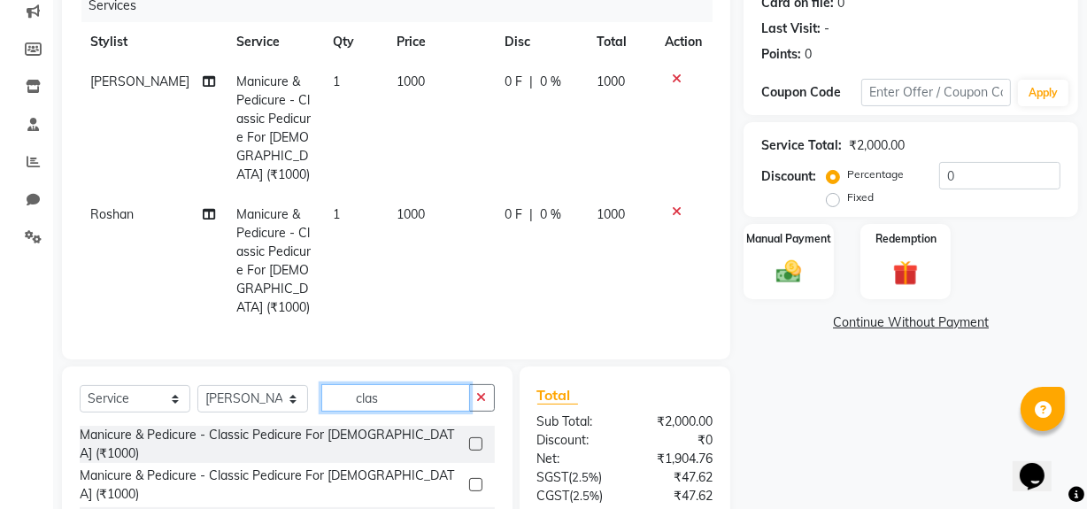
type input "class"
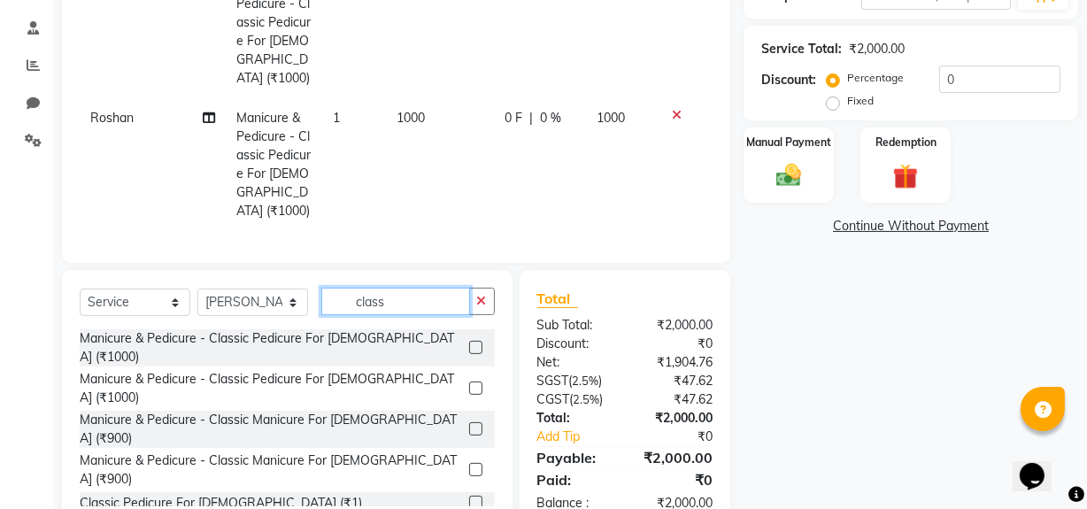
scroll to position [328, 0]
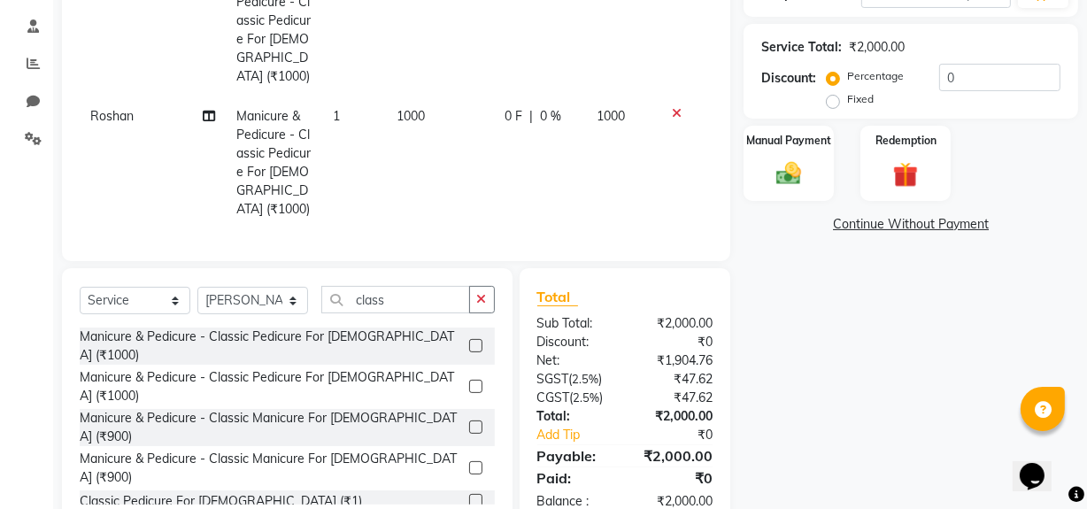
click at [469, 380] on label at bounding box center [475, 386] width 13 height 13
click at [469, 382] on input "checkbox" at bounding box center [475, 388] width 12 height 12
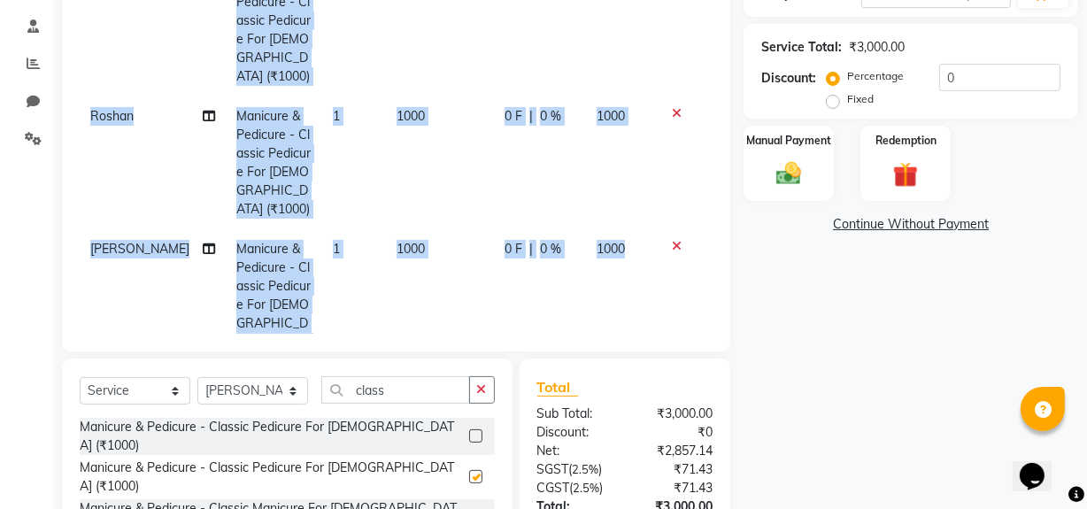
click at [462, 337] on div "Client [PHONE_NUMBER] Date [DATE] Invoice Number V/2025 V/[PHONE_NUMBER] Servic…" at bounding box center [396, 77] width 668 height 547
checkbox input "false"
click at [475, 378] on button "button" at bounding box center [482, 389] width 26 height 27
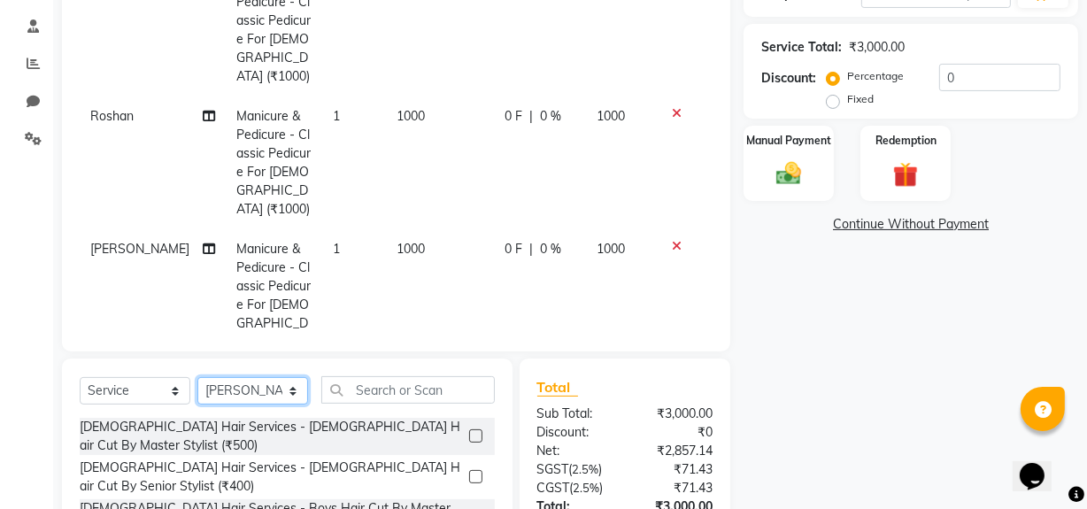
click at [294, 391] on select "Select Stylist [PERSON_NAME] admin [PERSON_NAME] creado ANAO [PERSON_NAME] Jyot…" at bounding box center [252, 390] width 111 height 27
select select "88024"
click at [197, 377] on select "Select Stylist [PERSON_NAME] admin [PERSON_NAME] creado ANAO [PERSON_NAME] Jyot…" at bounding box center [252, 390] width 111 height 27
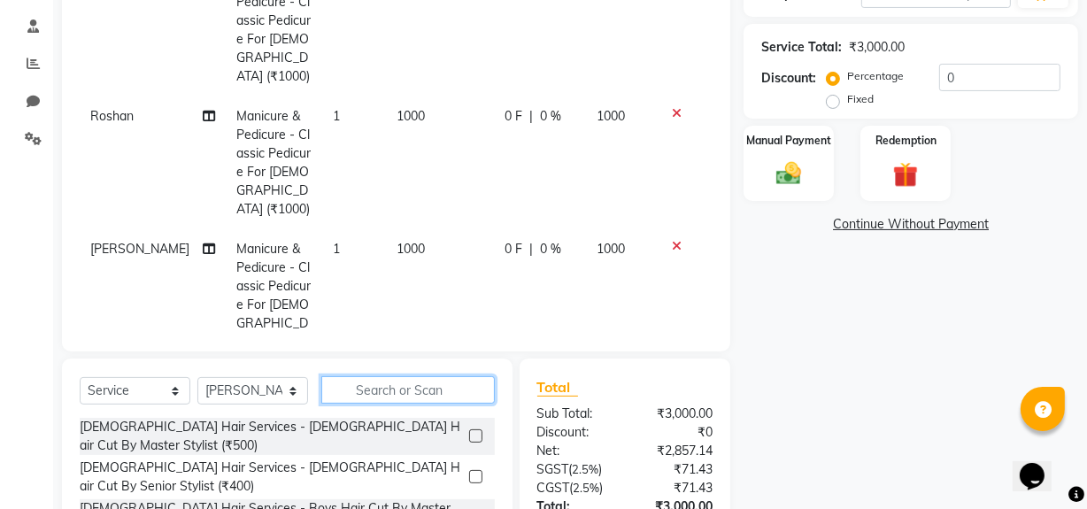
click at [367, 395] on input "text" at bounding box center [408, 389] width 174 height 27
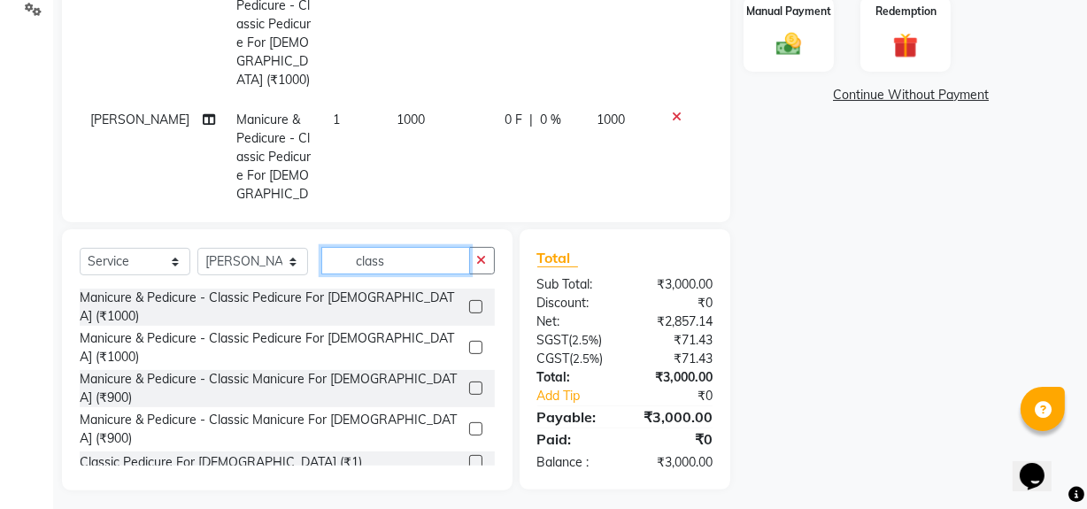
scroll to position [464, 0]
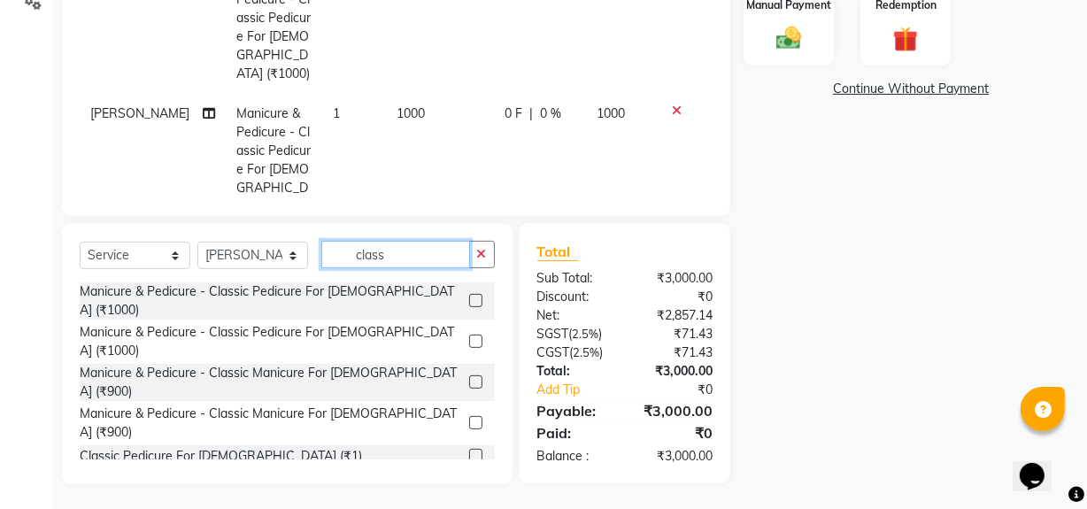
type input "class"
click at [469, 416] on label at bounding box center [475, 422] width 13 height 13
click at [469, 418] on input "checkbox" at bounding box center [475, 424] width 12 height 12
checkbox input "false"
click at [827, 55] on div "Manual Payment" at bounding box center [789, 27] width 94 height 79
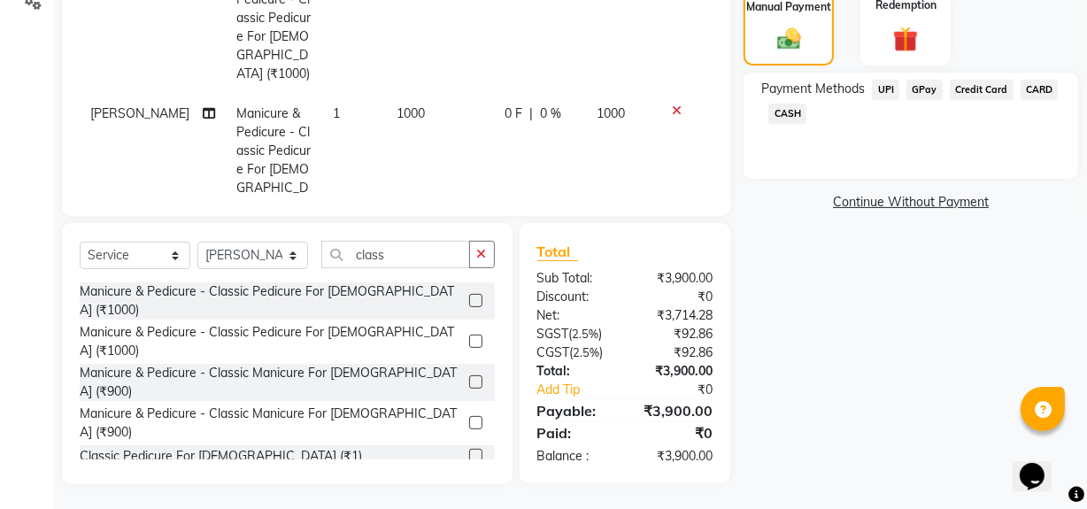
click at [1034, 91] on span "CARD" at bounding box center [1040, 90] width 38 height 20
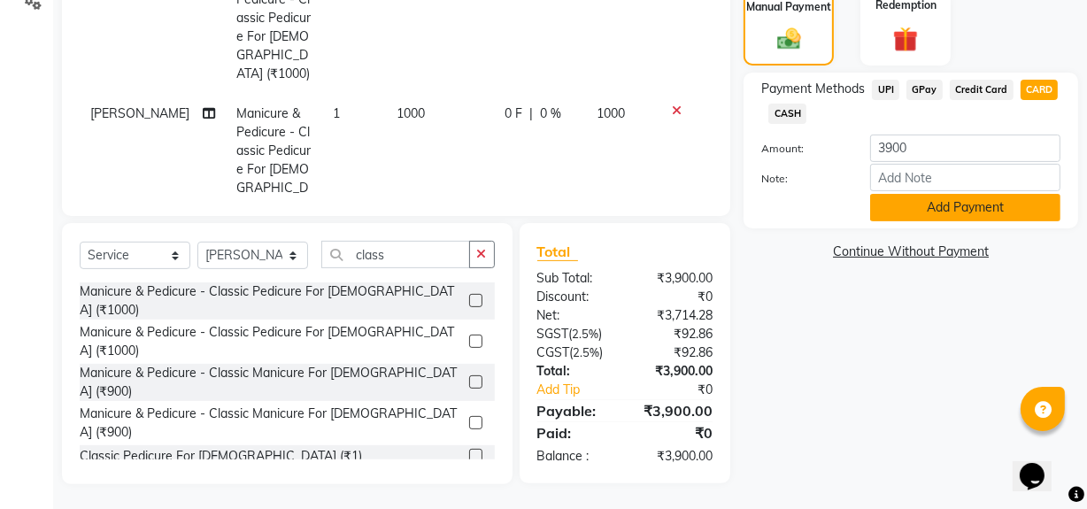
click at [950, 210] on button "Add Payment" at bounding box center [965, 207] width 190 height 27
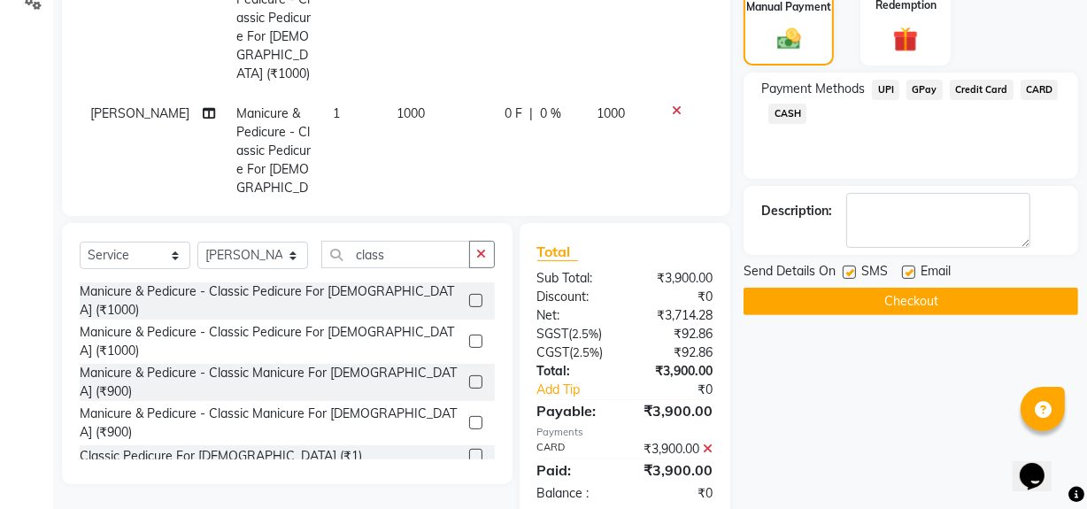
click at [892, 295] on button "Checkout" at bounding box center [911, 301] width 335 height 27
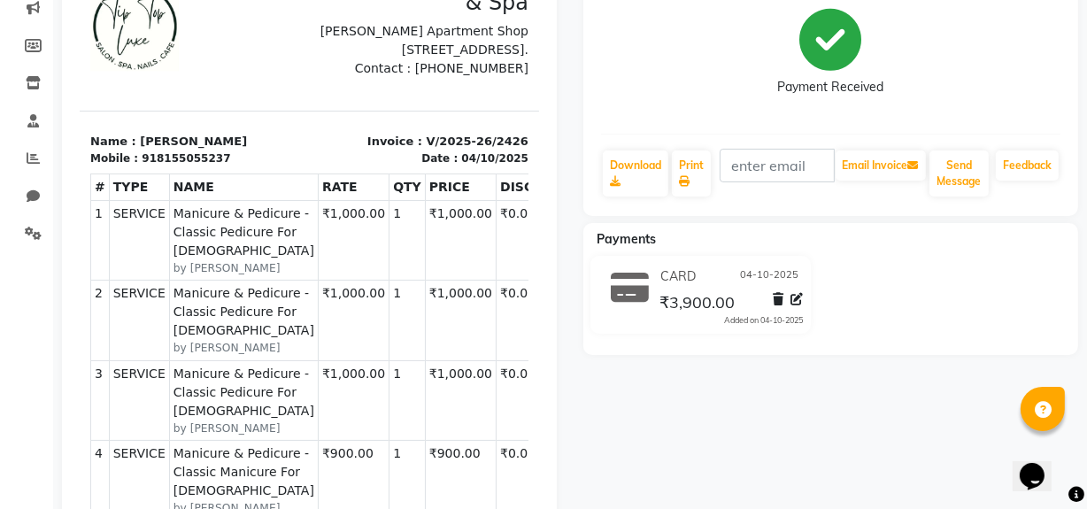
scroll to position [230, 0]
